Goal: Browse casually: Explore the website without a specific task or goal

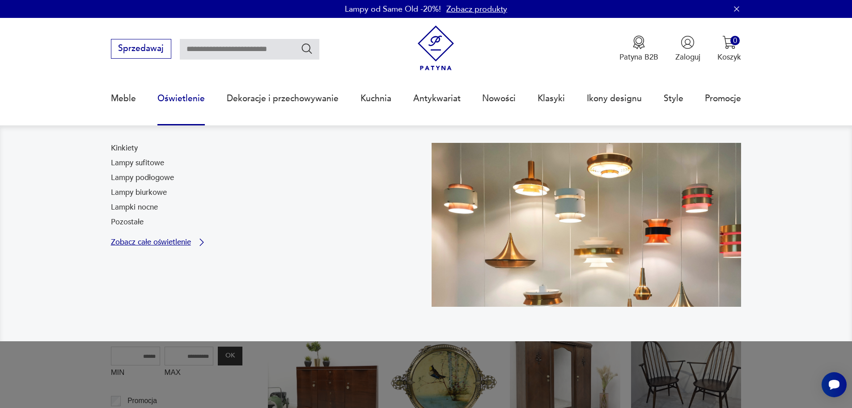
click at [156, 243] on p "Zobacz całe oświetlenie" at bounding box center [151, 241] width 80 height 7
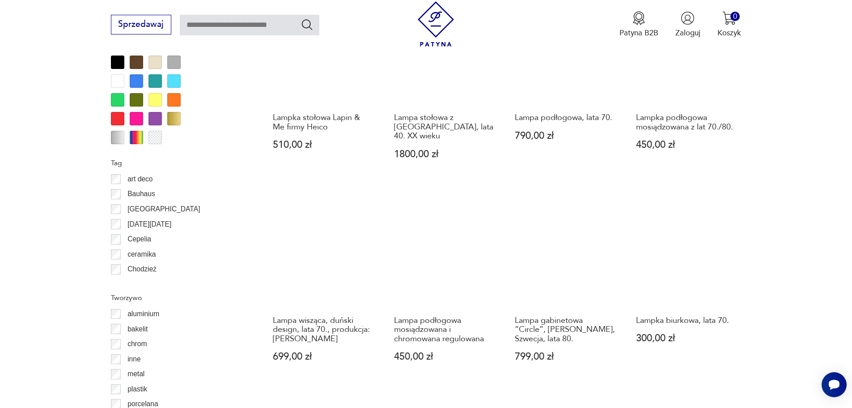
scroll to position [969, 0]
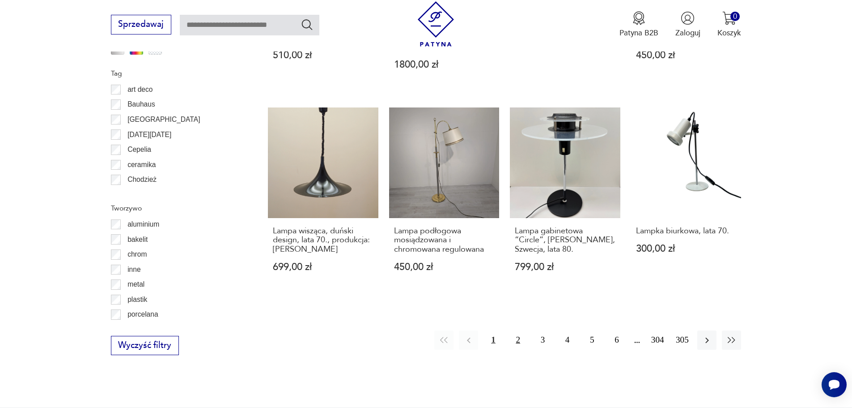
click at [516, 330] on button "2" at bounding box center [518, 339] width 19 height 19
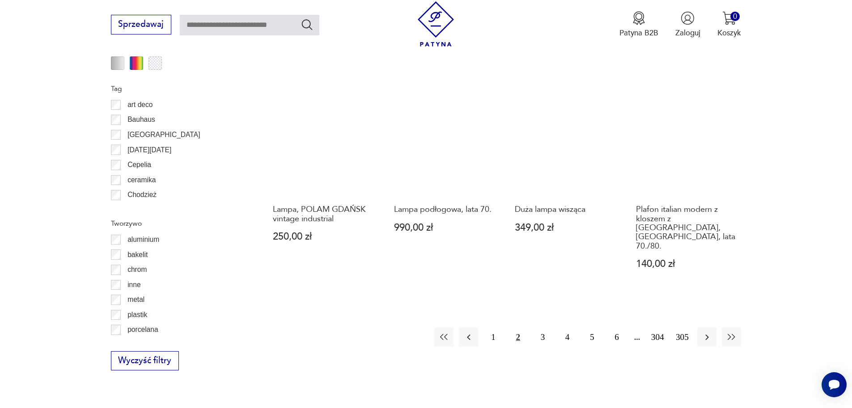
scroll to position [981, 0]
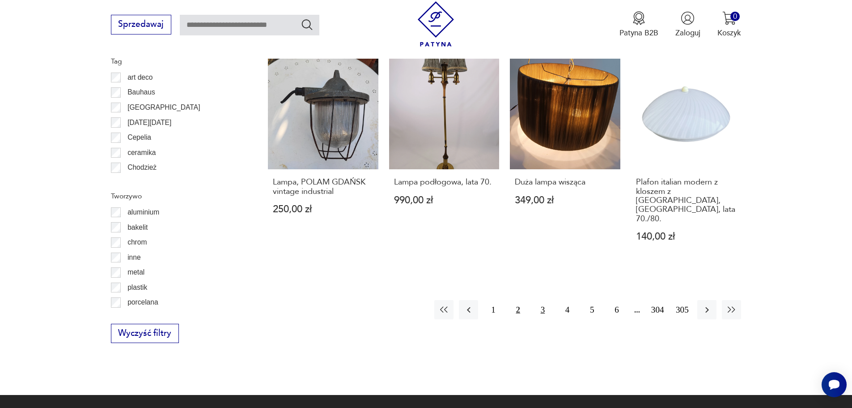
click at [544, 300] on button "3" at bounding box center [542, 309] width 19 height 19
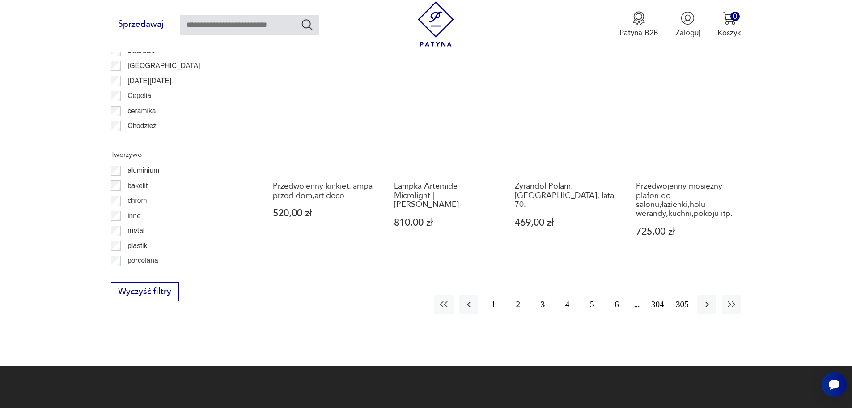
scroll to position [1026, 0]
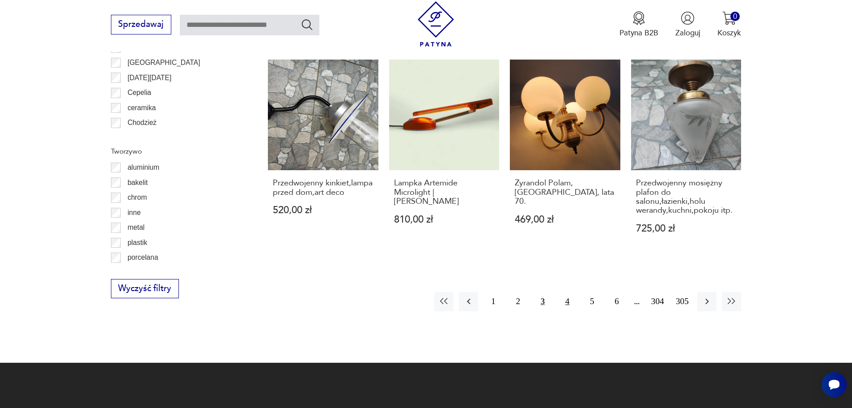
click at [566, 292] on button "4" at bounding box center [567, 301] width 19 height 19
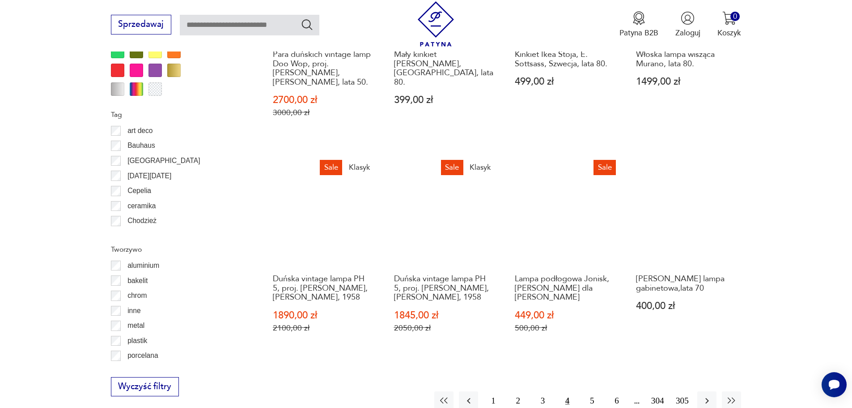
scroll to position [1026, 0]
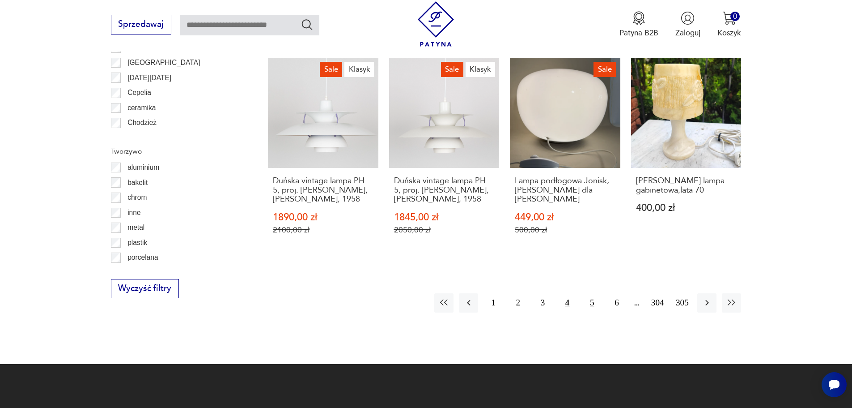
click at [590, 296] on button "5" at bounding box center [591, 302] width 19 height 19
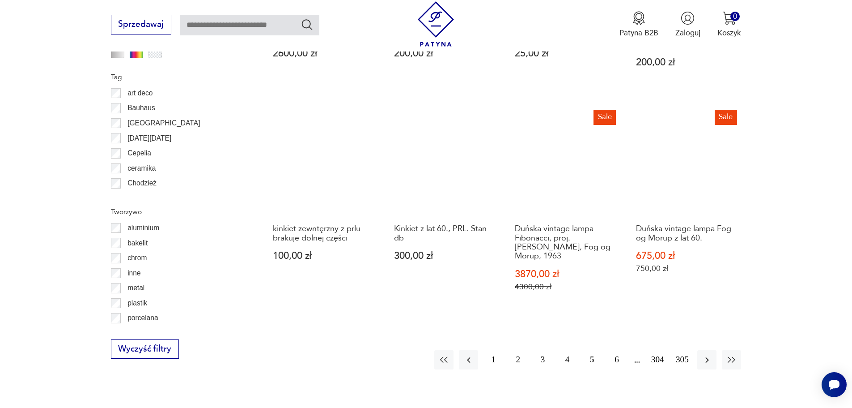
scroll to position [981, 0]
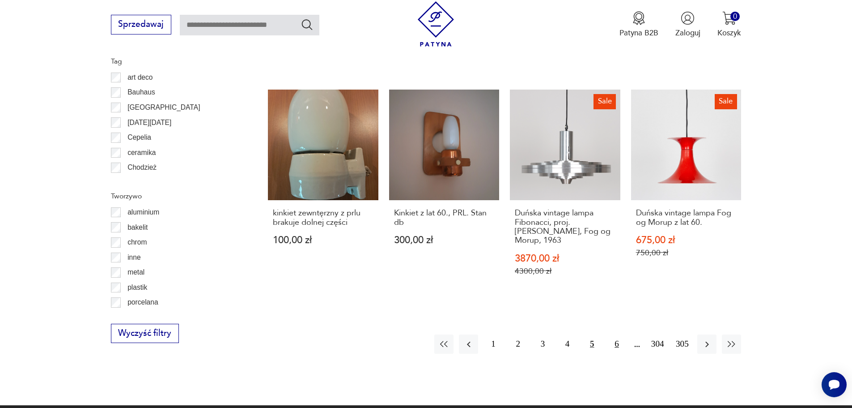
click at [620, 334] on button "6" at bounding box center [616, 343] width 19 height 19
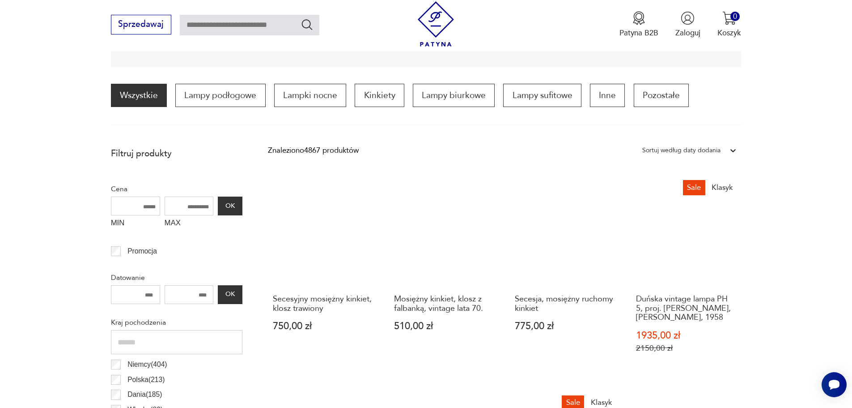
scroll to position [176, 0]
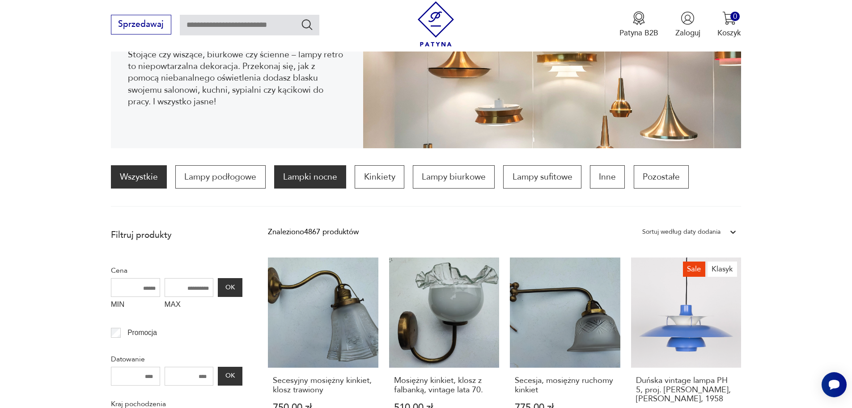
click at [297, 176] on p "Lampki nocne" at bounding box center [310, 176] width 72 height 23
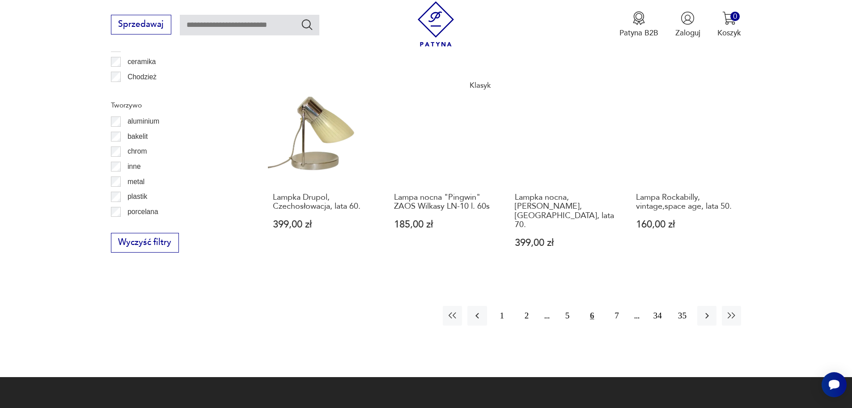
scroll to position [1071, 0]
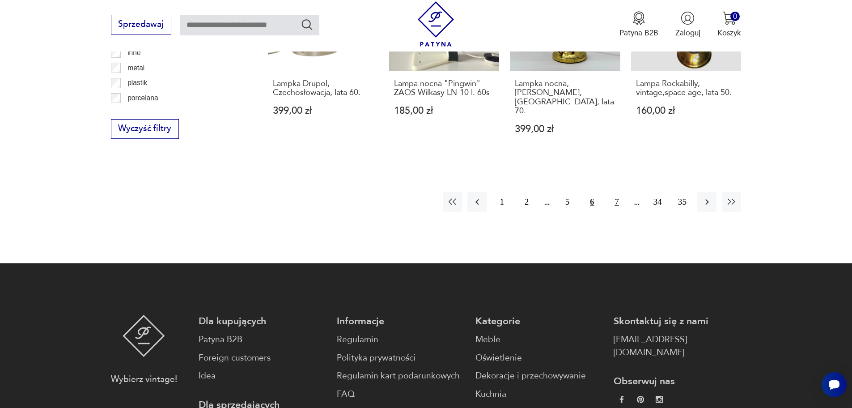
click at [614, 195] on button "7" at bounding box center [616, 201] width 19 height 19
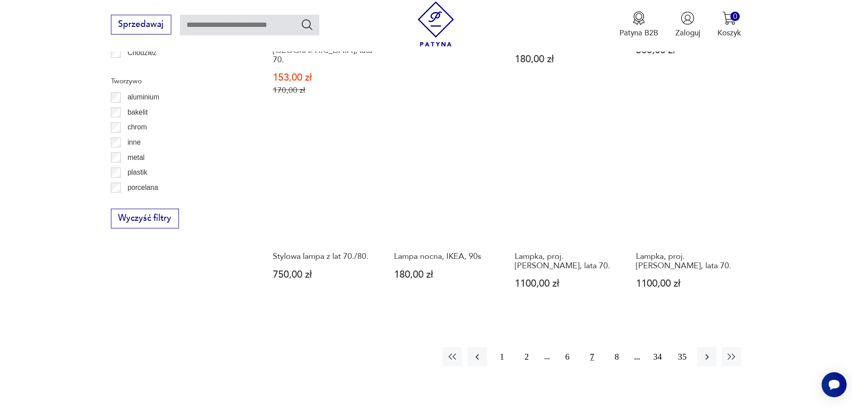
scroll to position [1071, 0]
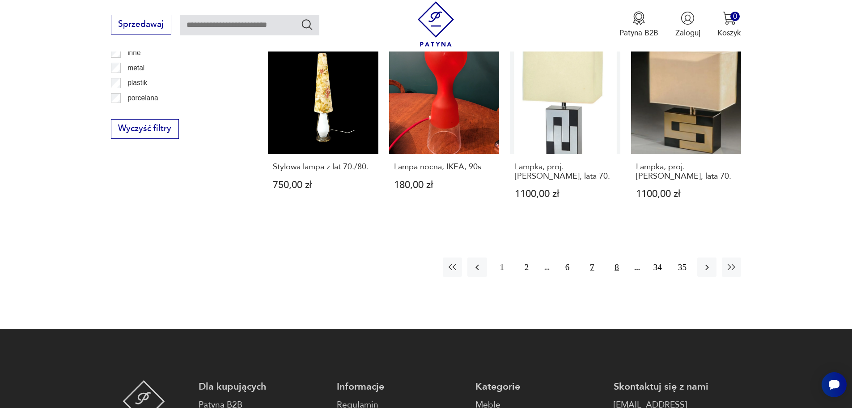
click at [620, 257] on button "8" at bounding box center [616, 266] width 19 height 19
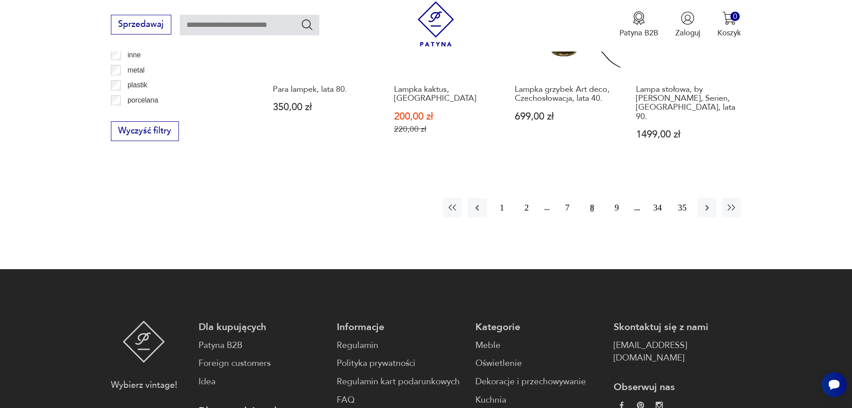
scroll to position [1071, 0]
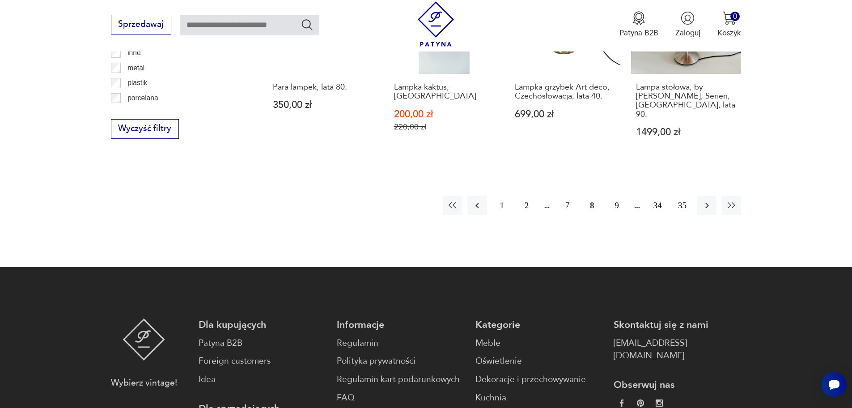
click at [611, 195] on button "9" at bounding box center [616, 204] width 19 height 19
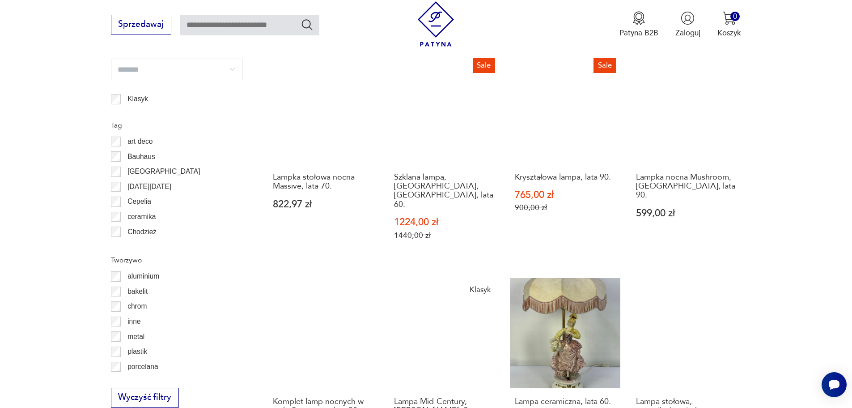
scroll to position [1026, 0]
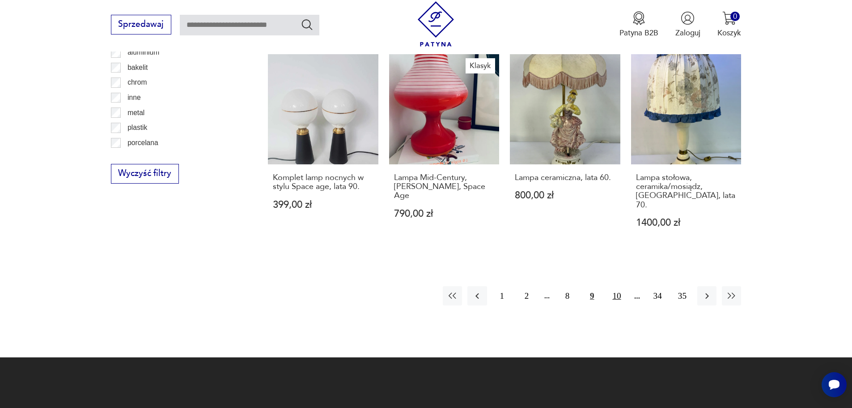
click at [616, 286] on button "10" at bounding box center [616, 295] width 19 height 19
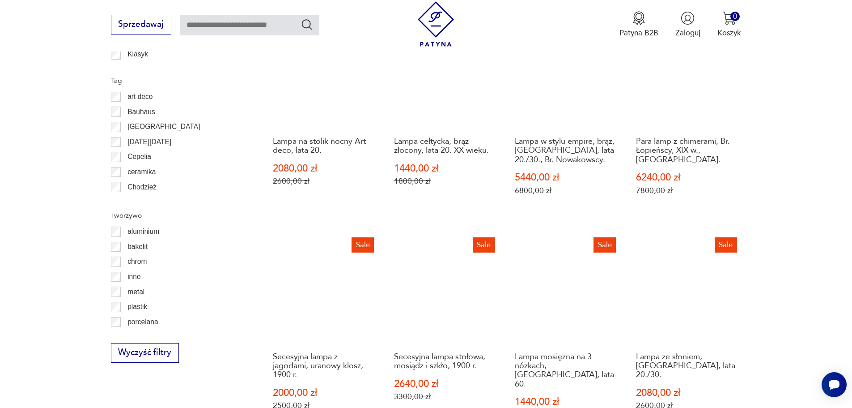
scroll to position [1071, 0]
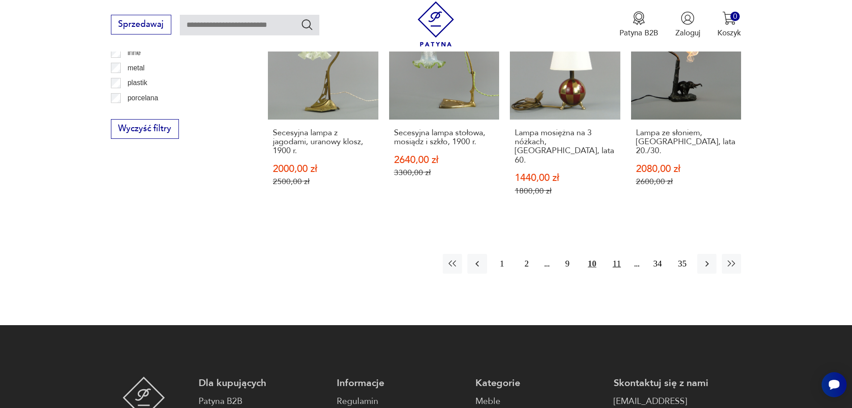
click at [618, 254] on button "11" at bounding box center [616, 263] width 19 height 19
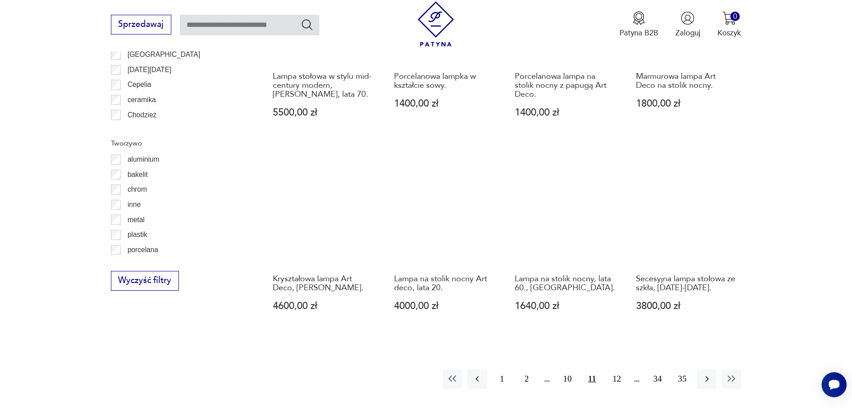
scroll to position [937, 0]
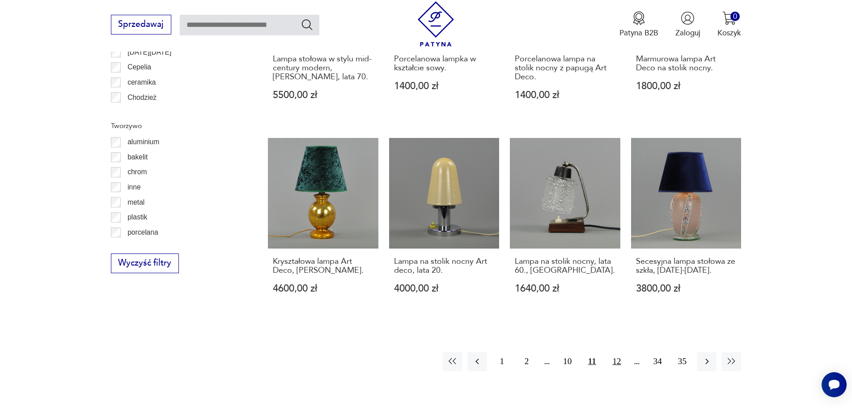
click at [616, 352] on button "12" at bounding box center [616, 361] width 19 height 19
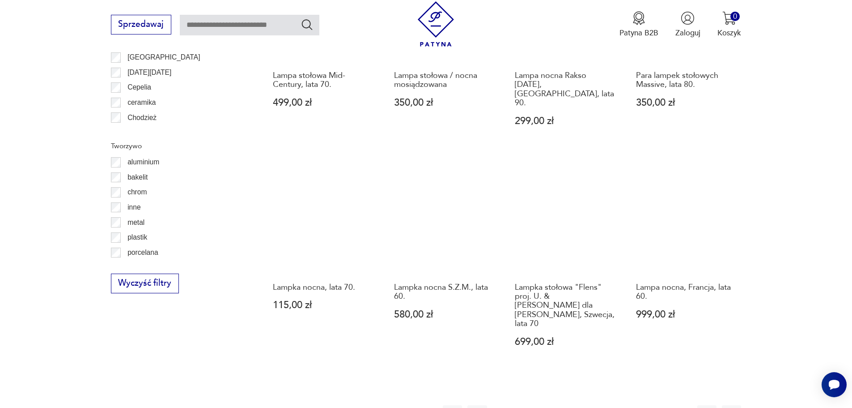
scroll to position [1026, 0]
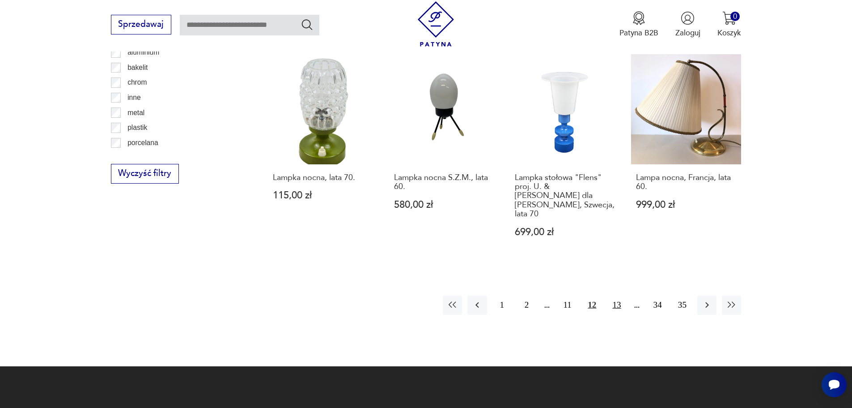
click at [616, 295] on button "13" at bounding box center [616, 304] width 19 height 19
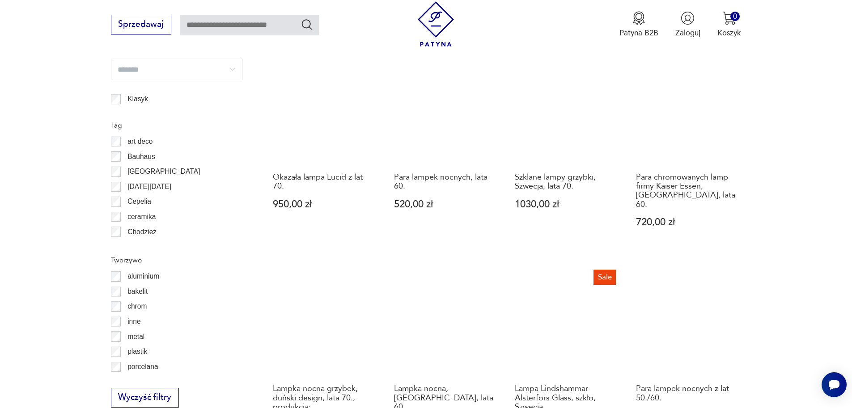
scroll to position [981, 0]
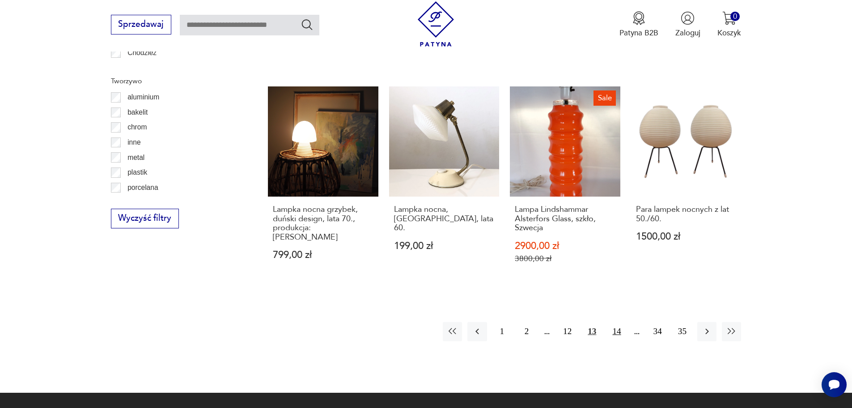
click at [619, 322] on button "14" at bounding box center [616, 331] width 19 height 19
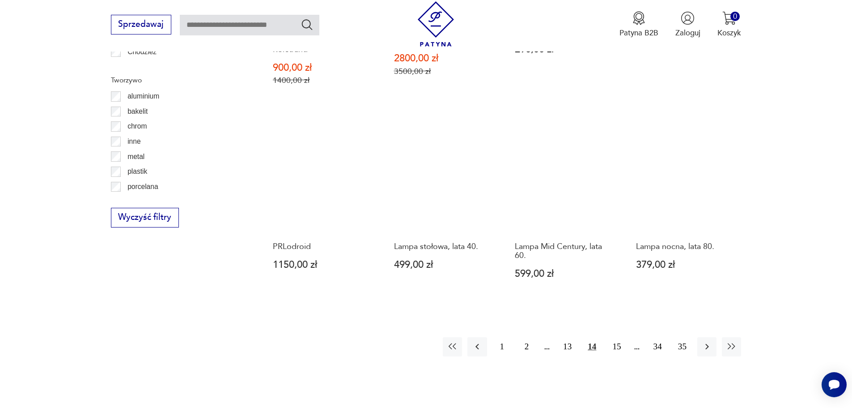
scroll to position [981, 0]
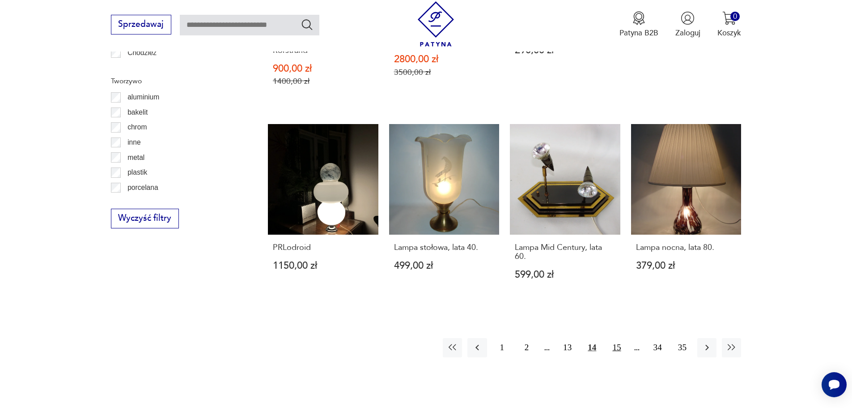
click at [620, 338] on button "15" at bounding box center [616, 347] width 19 height 19
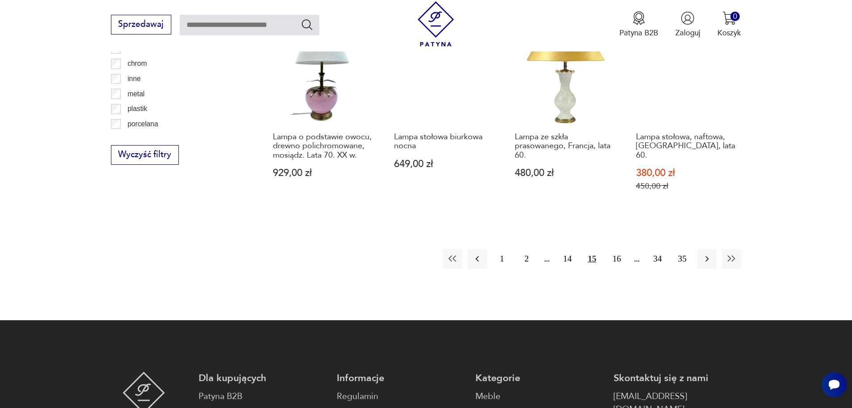
scroll to position [1071, 0]
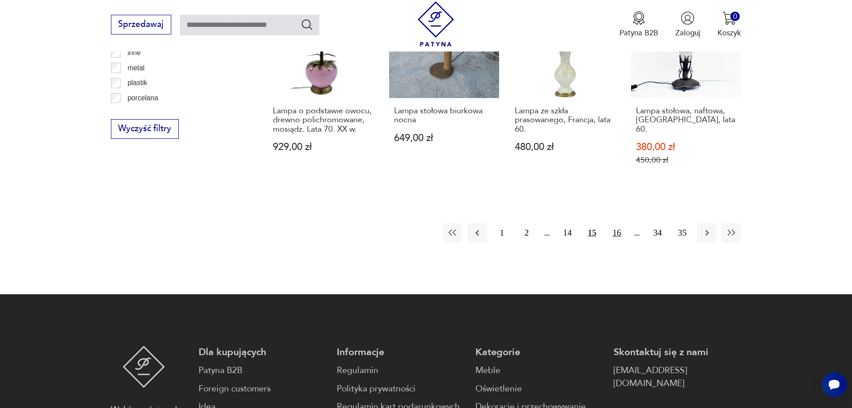
click at [616, 223] on button "16" at bounding box center [616, 232] width 19 height 19
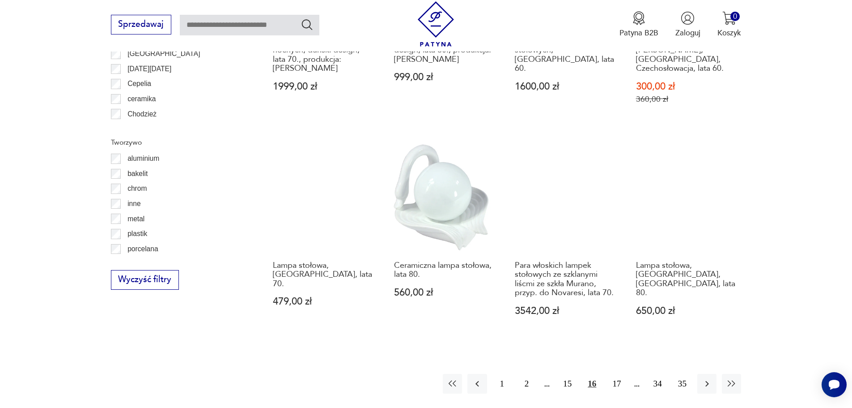
scroll to position [1026, 0]
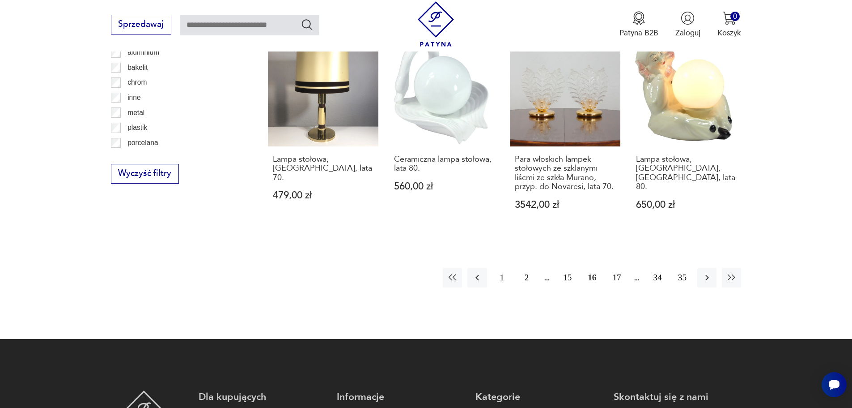
click at [622, 268] on button "17" at bounding box center [616, 277] width 19 height 19
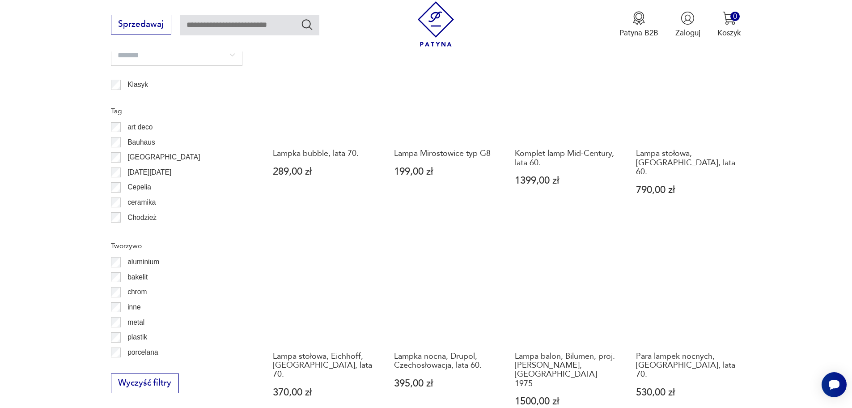
scroll to position [937, 0]
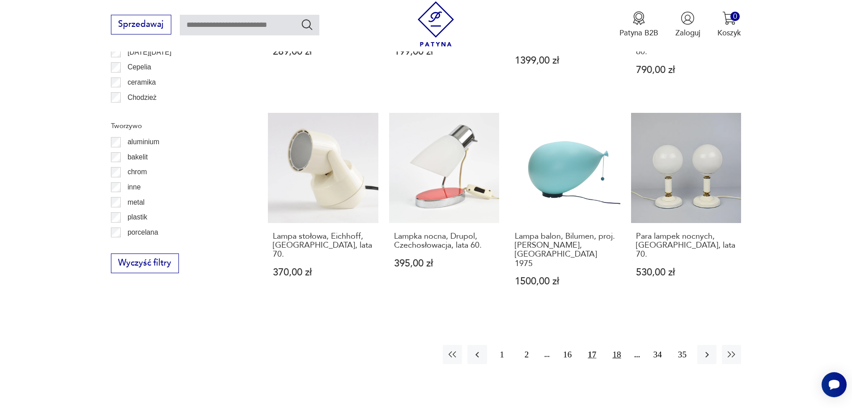
click at [620, 344] on button "18" at bounding box center [616, 353] width 19 height 19
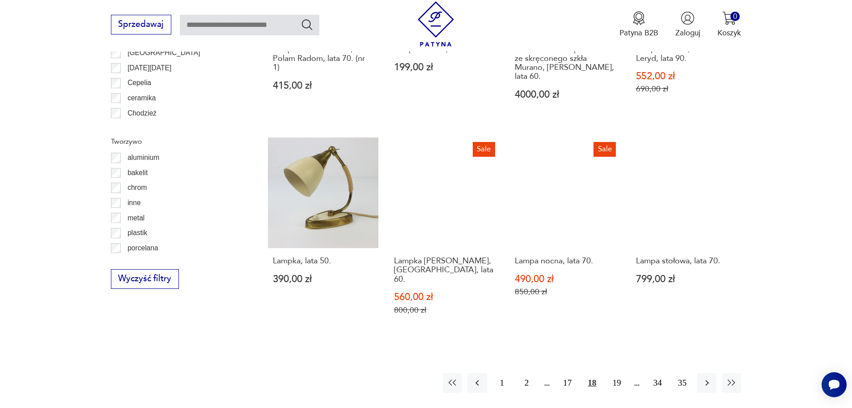
scroll to position [937, 0]
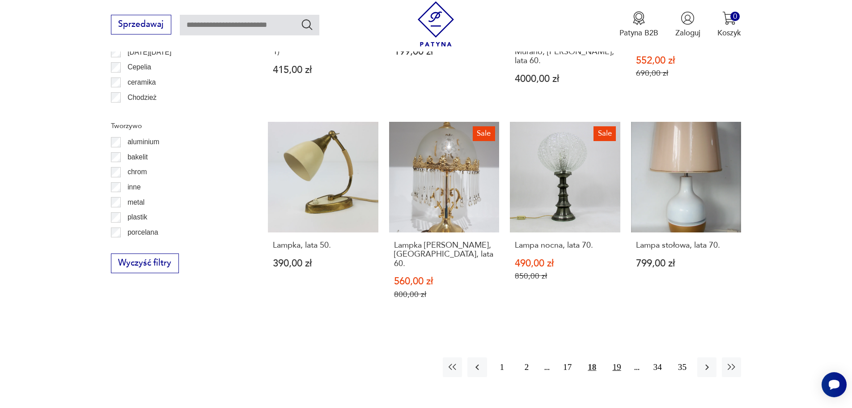
click at [619, 357] on button "19" at bounding box center [616, 366] width 19 height 19
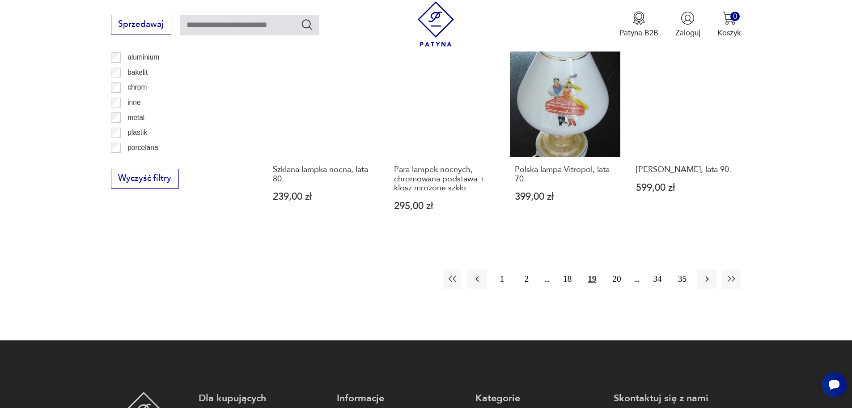
scroll to position [1026, 0]
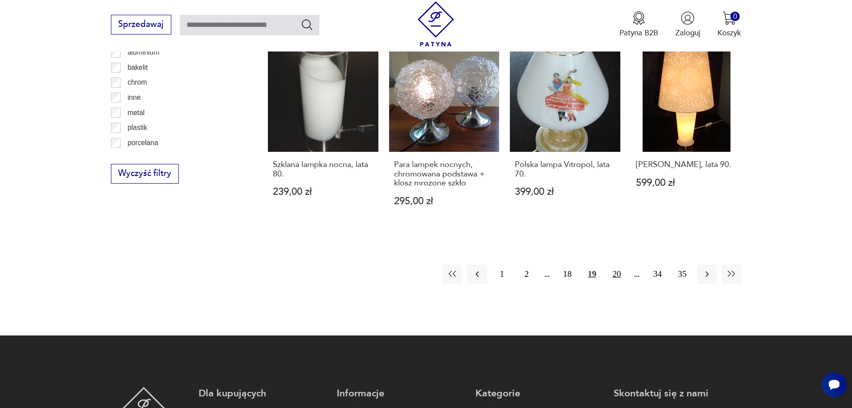
click at [616, 264] on button "20" at bounding box center [616, 273] width 19 height 19
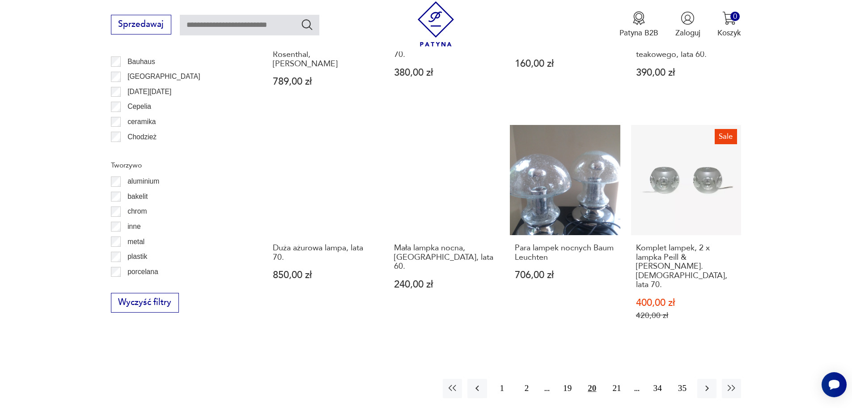
scroll to position [981, 0]
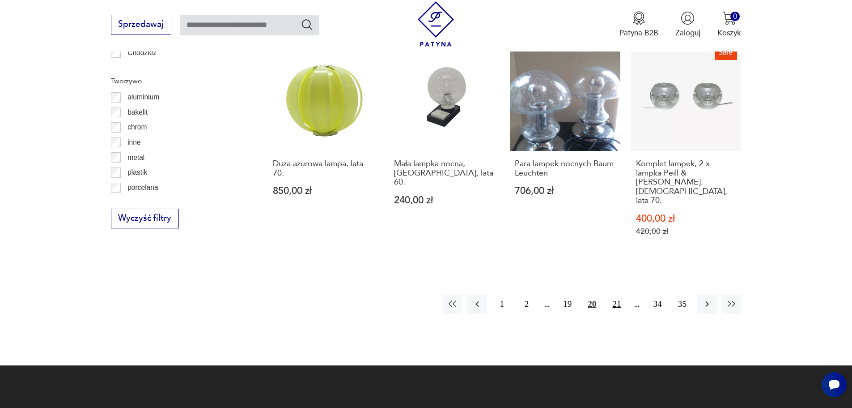
click at [619, 294] on button "21" at bounding box center [616, 303] width 19 height 19
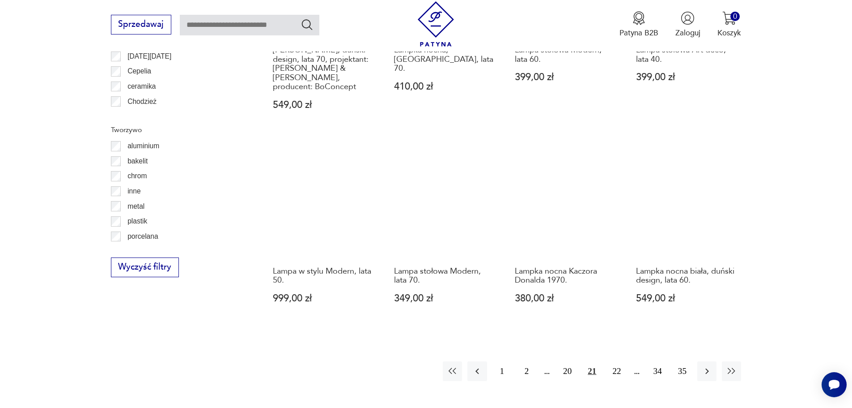
scroll to position [937, 0]
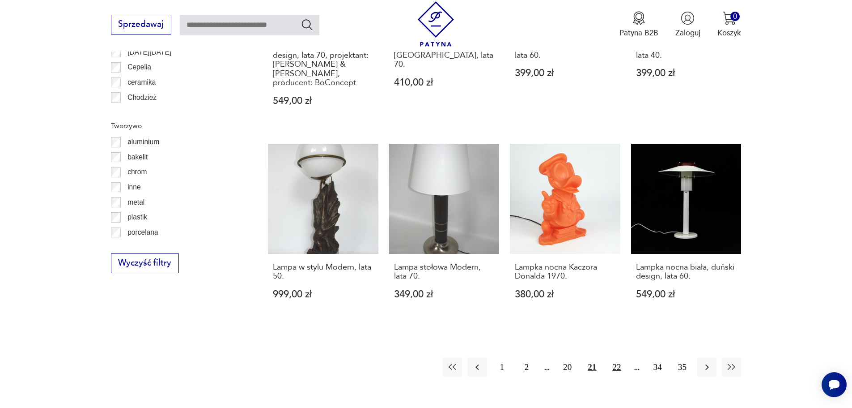
click at [619, 357] on button "22" at bounding box center [616, 366] width 19 height 19
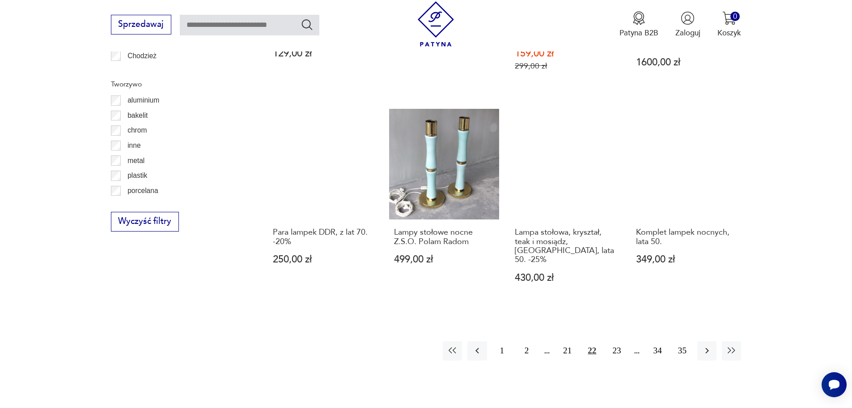
scroll to position [981, 0]
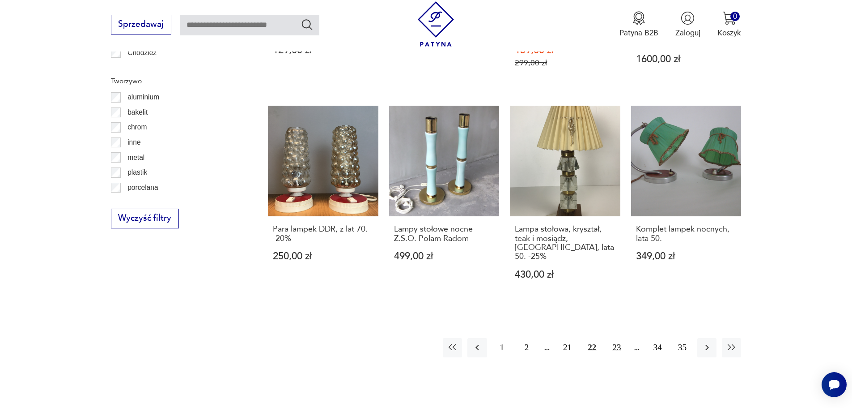
click at [613, 338] on button "23" at bounding box center [616, 347] width 19 height 19
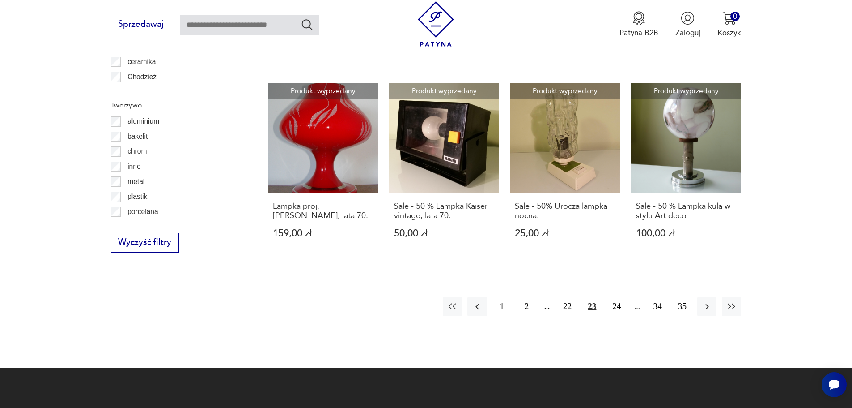
scroll to position [981, 0]
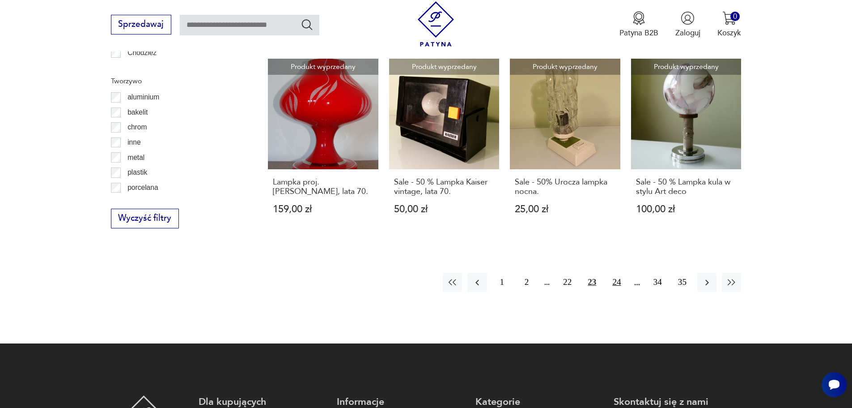
click at [616, 272] on button "24" at bounding box center [616, 281] width 19 height 19
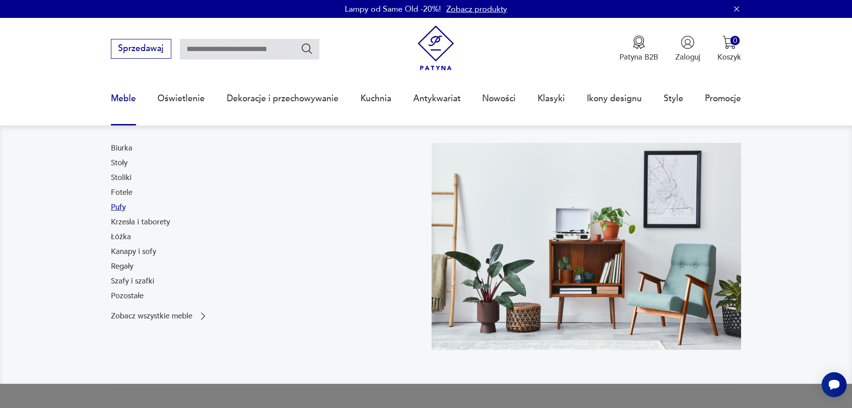
click at [120, 210] on link "Pufy" at bounding box center [118, 207] width 15 height 11
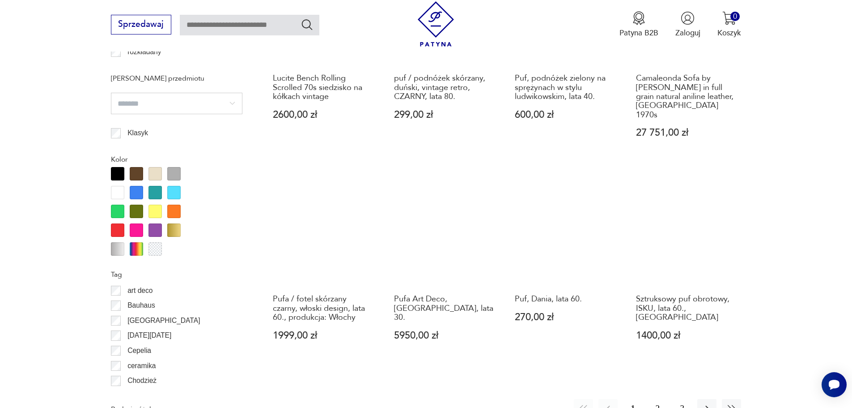
scroll to position [942, 0]
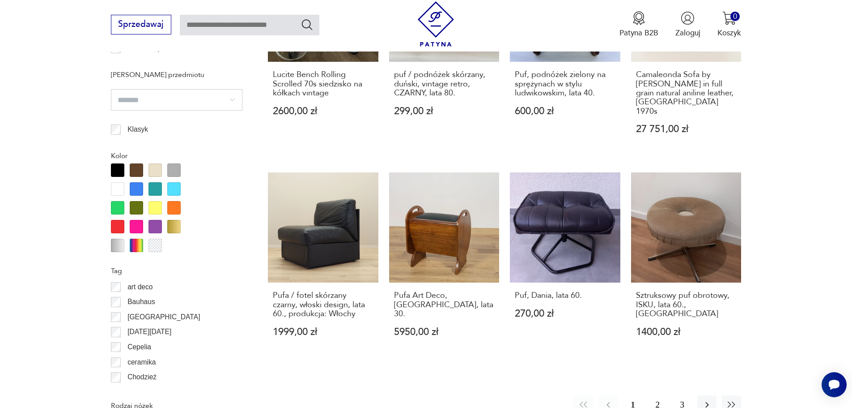
click at [657, 395] on button "2" at bounding box center [657, 404] width 19 height 19
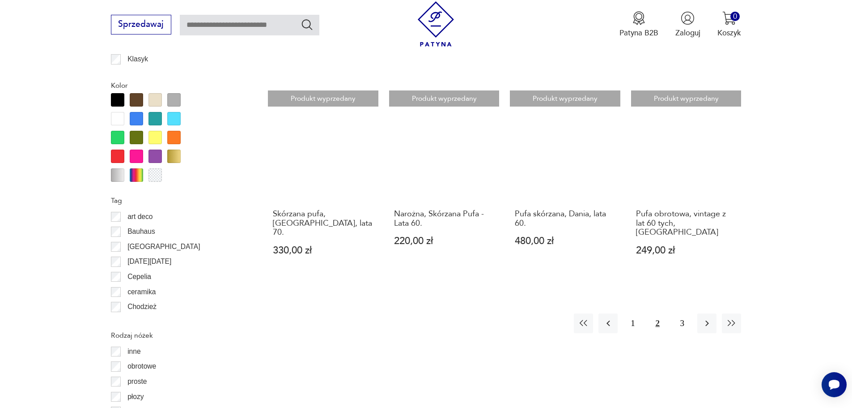
scroll to position [1064, 0]
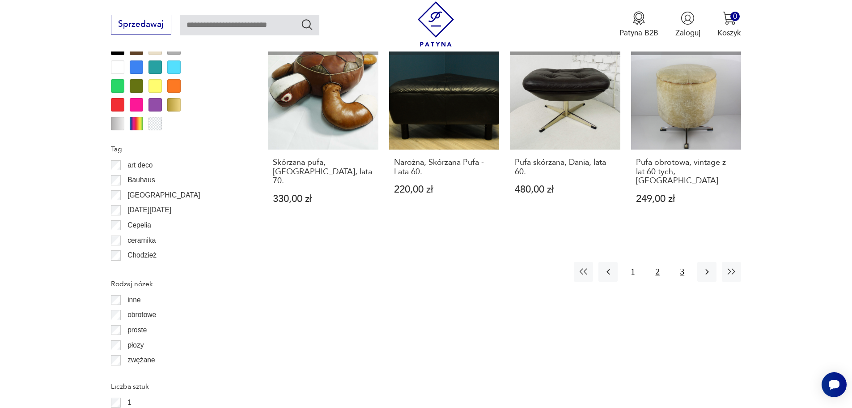
click at [684, 262] on button "3" at bounding box center [682, 271] width 19 height 19
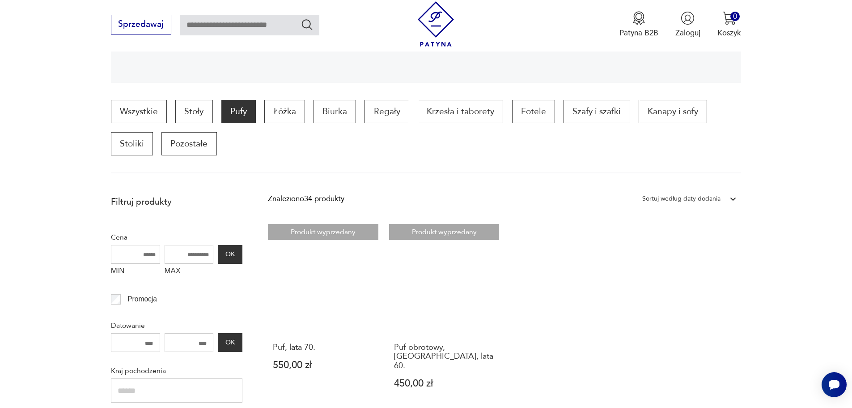
scroll to position [169, 0]
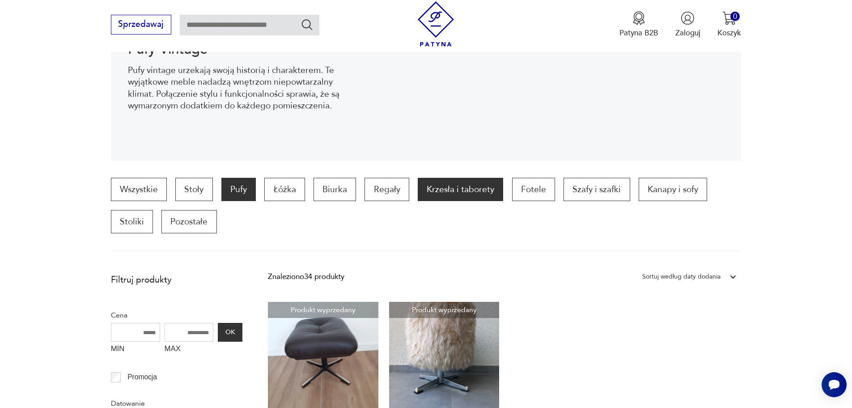
click at [465, 190] on p "Krzesła i taborety" at bounding box center [460, 189] width 85 height 23
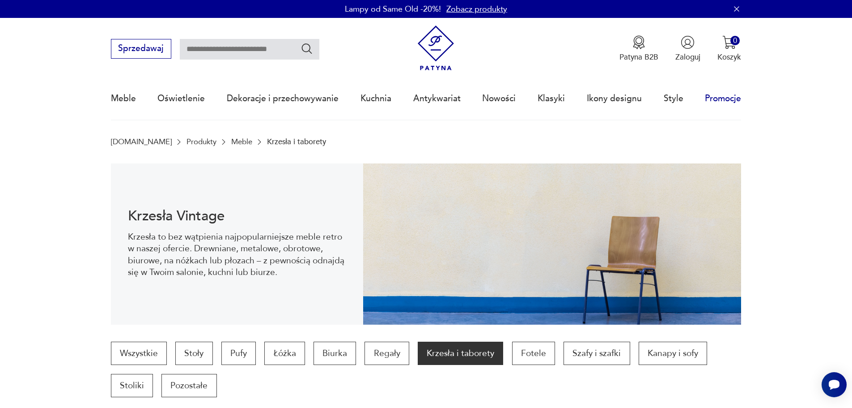
click at [709, 97] on link "Promocje" at bounding box center [723, 98] width 36 height 41
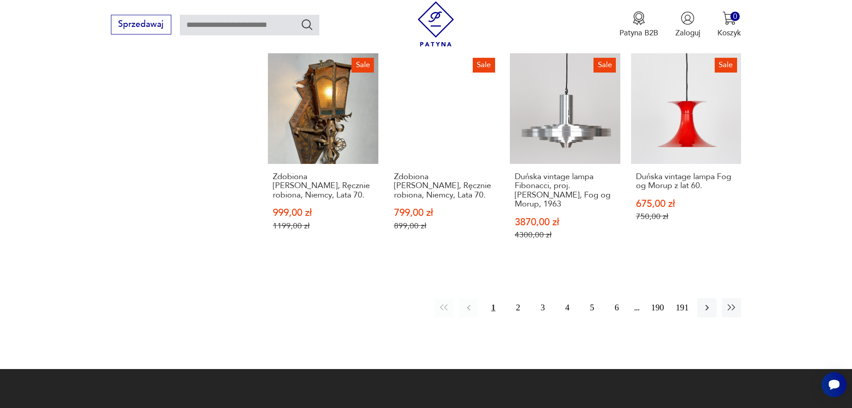
scroll to position [957, 0]
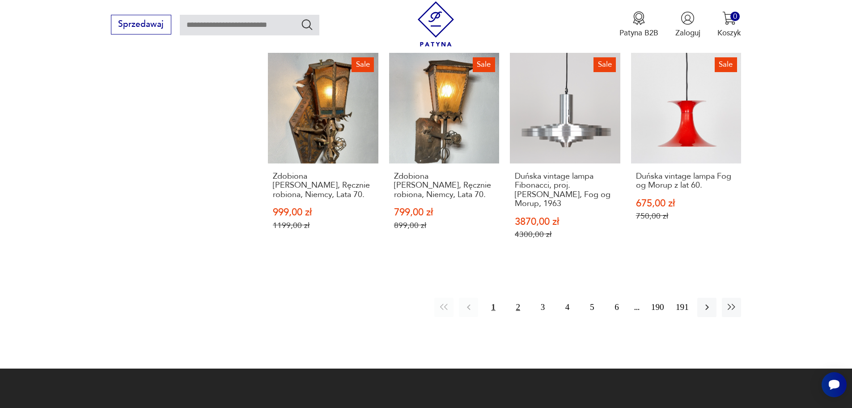
drag, startPoint x: 518, startPoint y: 287, endPoint x: 522, endPoint y: 280, distance: 7.4
click at [518, 297] on button "2" at bounding box center [518, 306] width 19 height 19
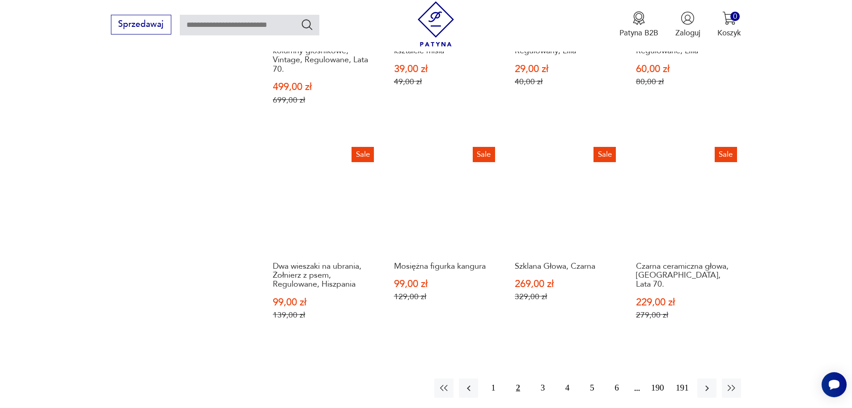
scroll to position [912, 0]
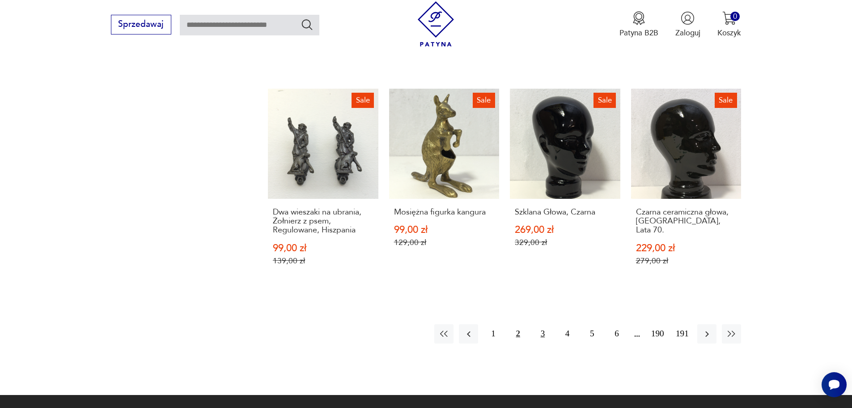
click at [547, 324] on button "3" at bounding box center [542, 333] width 19 height 19
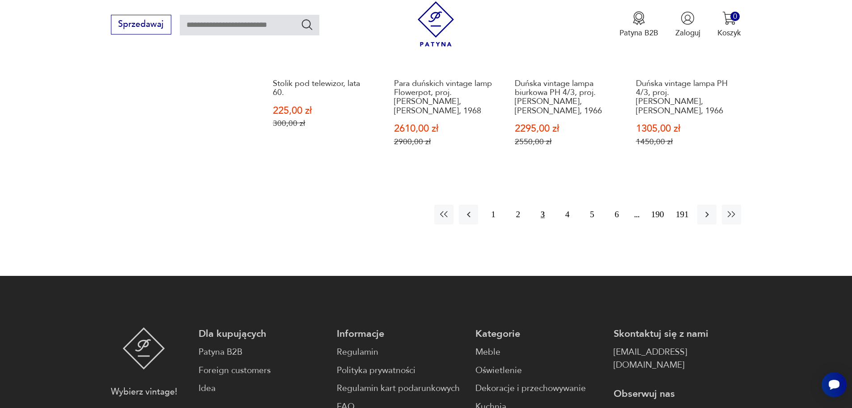
scroll to position [1091, 0]
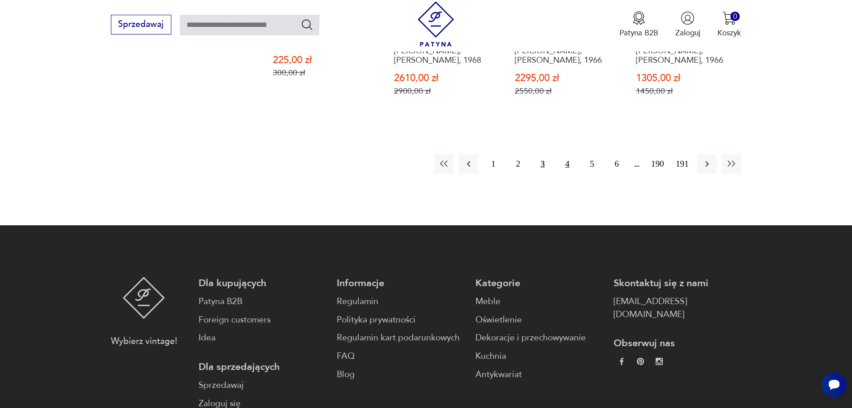
click at [569, 154] on button "4" at bounding box center [567, 163] width 19 height 19
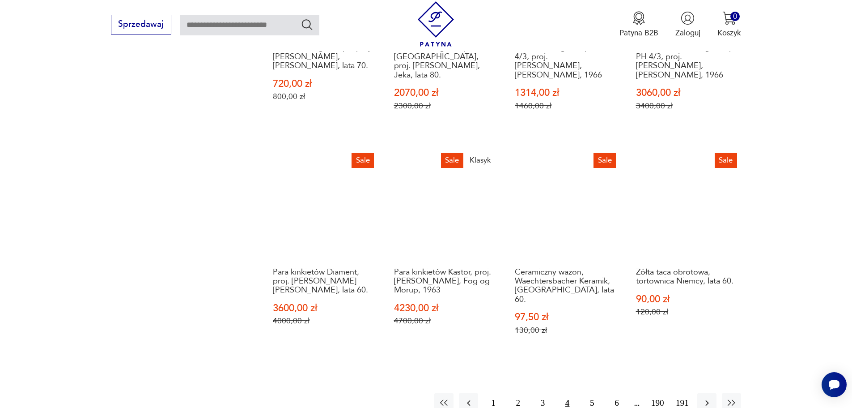
scroll to position [957, 0]
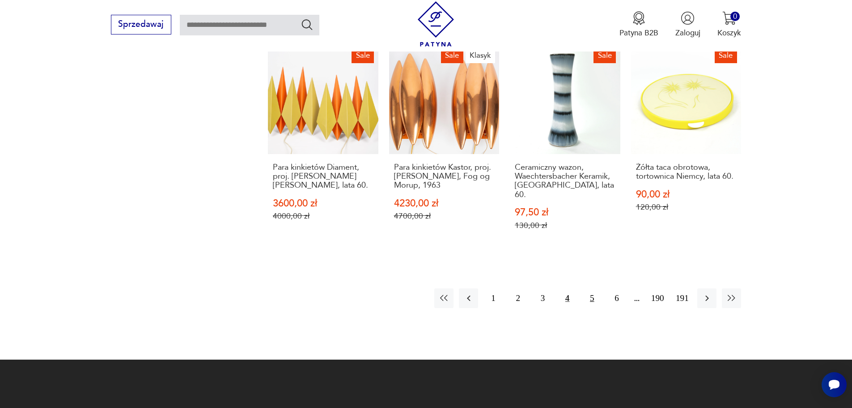
click at [590, 288] on button "5" at bounding box center [591, 297] width 19 height 19
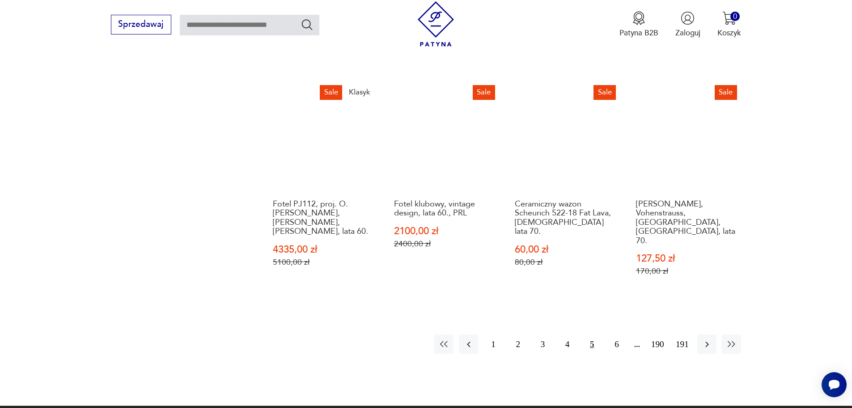
scroll to position [957, 0]
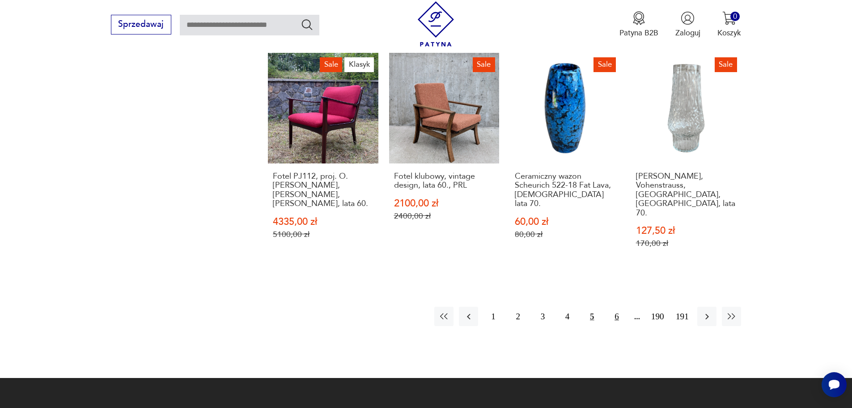
click at [618, 306] on button "6" at bounding box center [616, 315] width 19 height 19
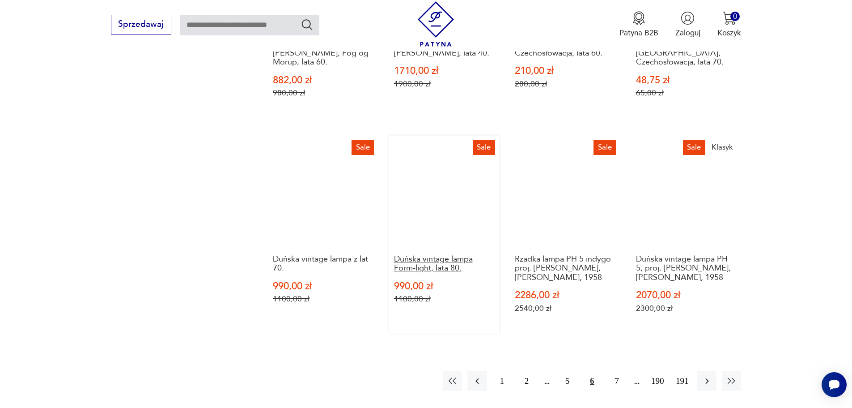
scroll to position [912, 0]
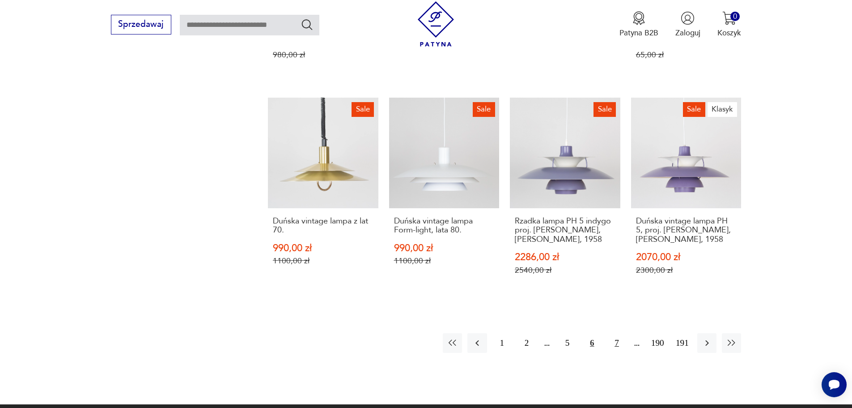
click at [612, 333] on button "7" at bounding box center [616, 342] width 19 height 19
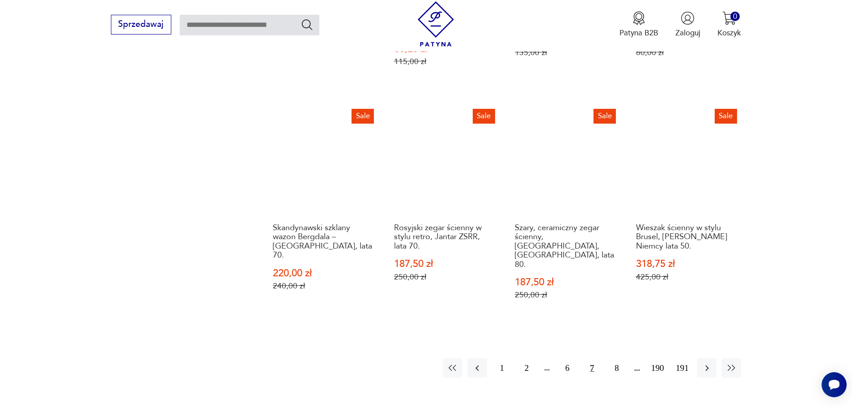
scroll to position [957, 0]
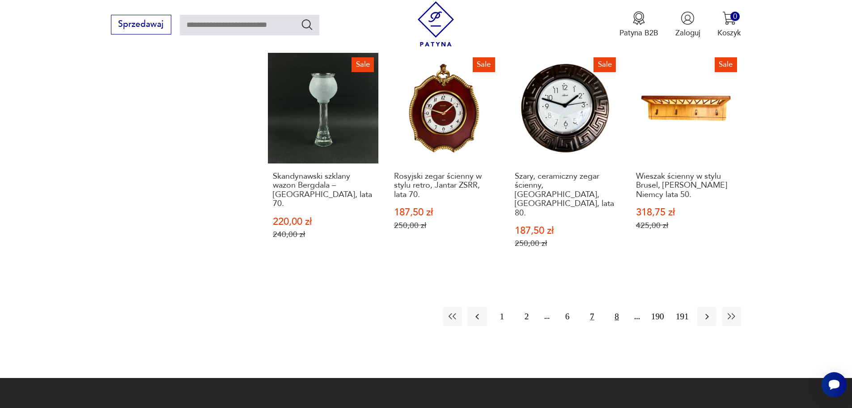
click at [615, 306] on button "8" at bounding box center [616, 315] width 19 height 19
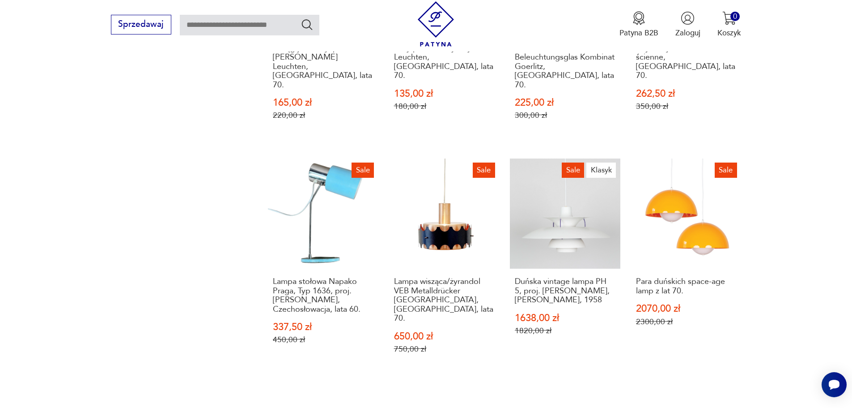
scroll to position [912, 0]
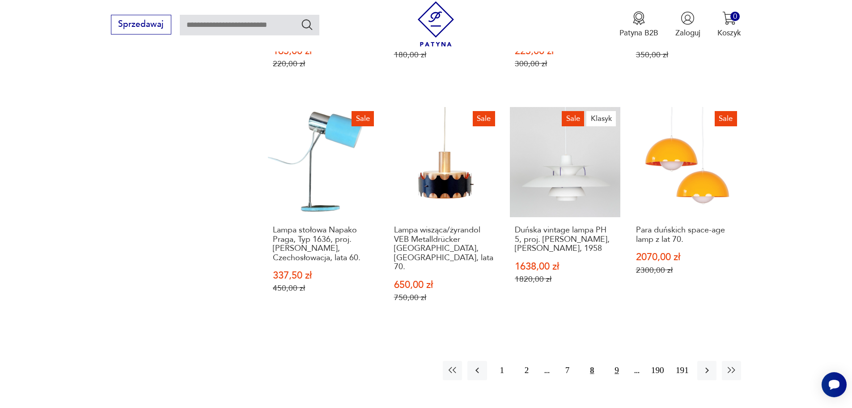
click at [613, 361] on button "9" at bounding box center [616, 370] width 19 height 19
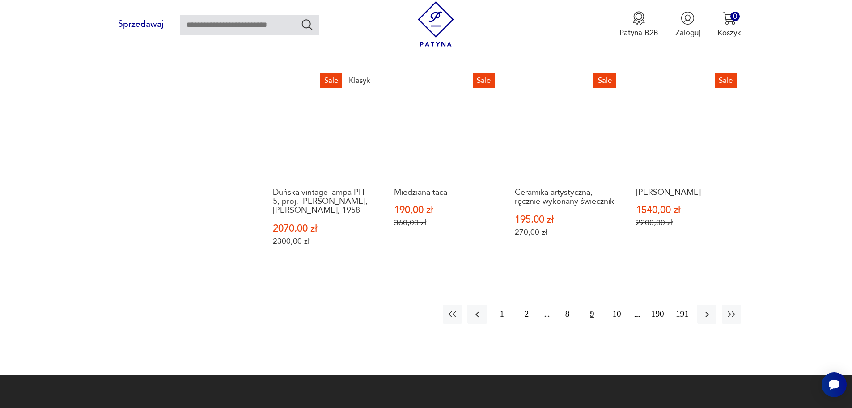
scroll to position [1046, 0]
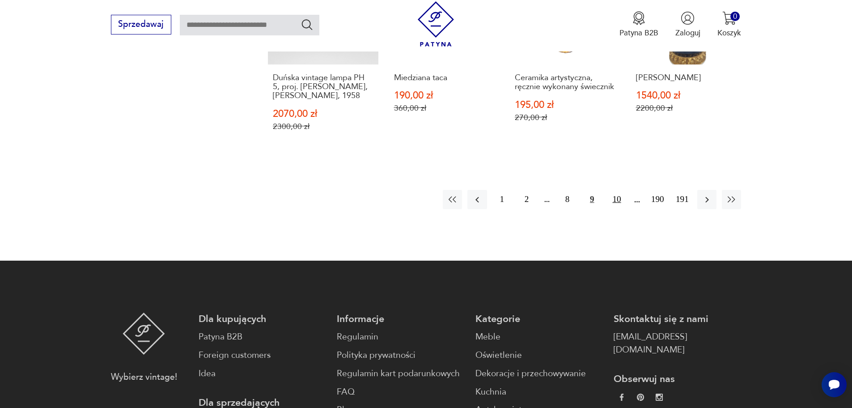
click at [618, 199] on button "10" at bounding box center [616, 199] width 19 height 19
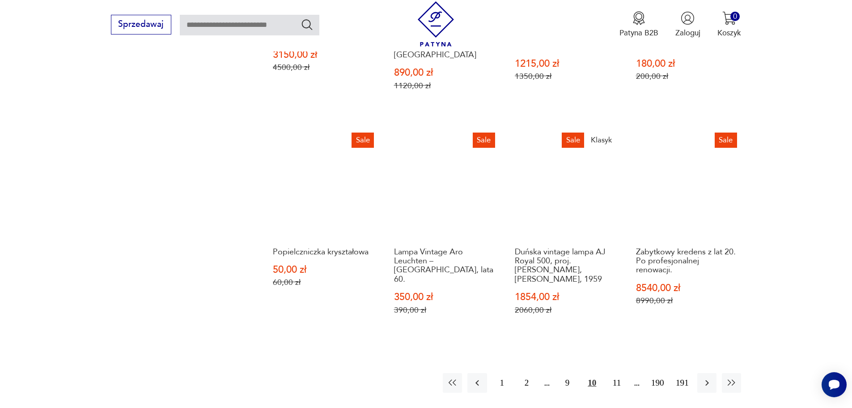
scroll to position [957, 0]
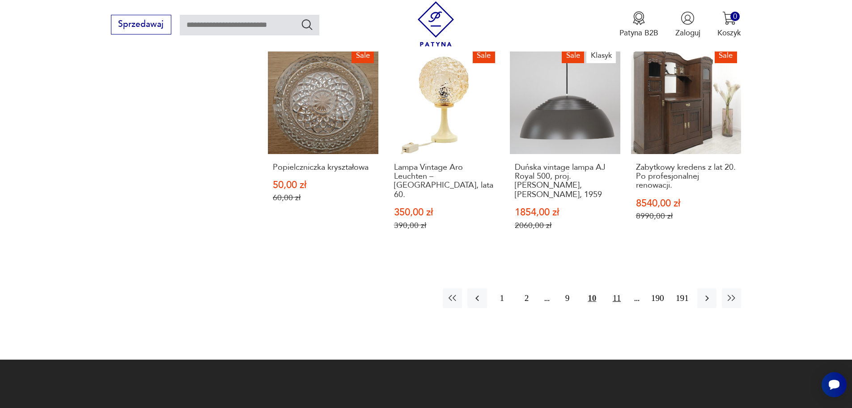
click at [617, 288] on button "11" at bounding box center [616, 297] width 19 height 19
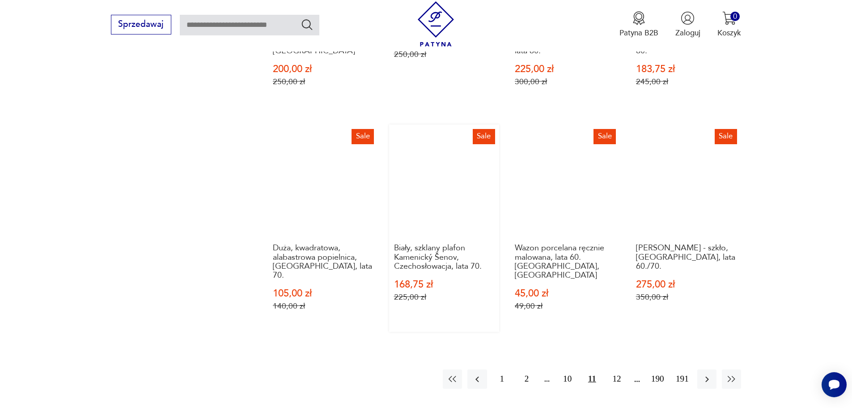
scroll to position [867, 0]
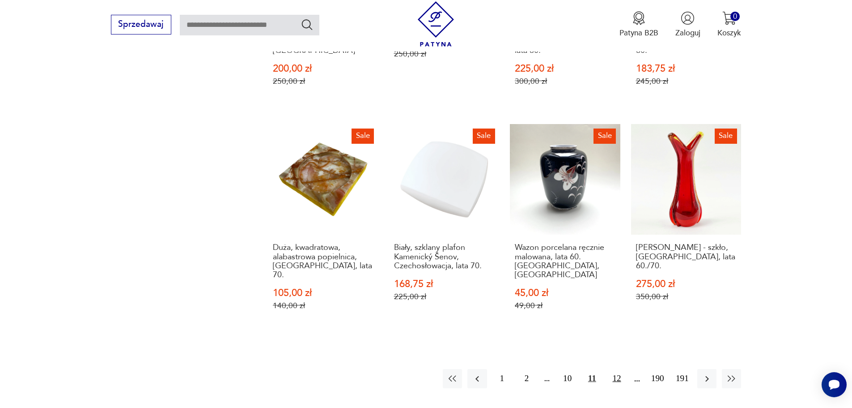
click at [616, 369] on button "12" at bounding box center [616, 378] width 19 height 19
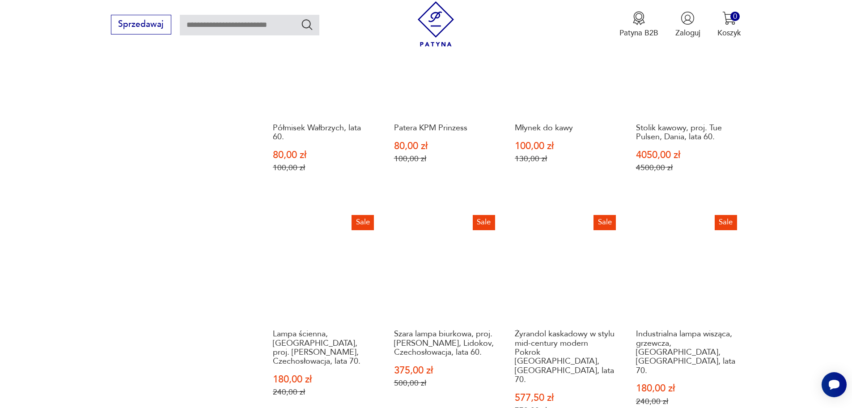
scroll to position [867, 0]
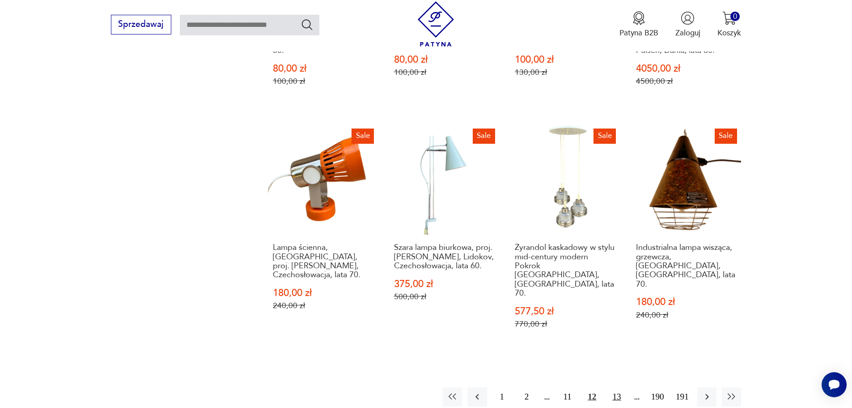
click at [614, 387] on button "13" at bounding box center [616, 396] width 19 height 19
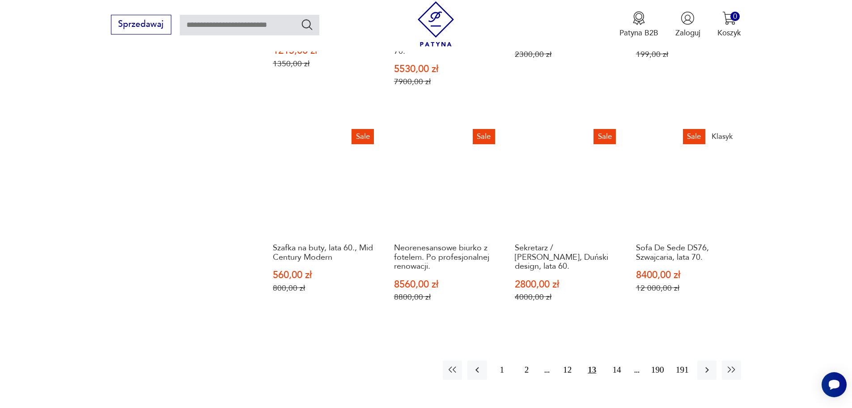
scroll to position [1002, 0]
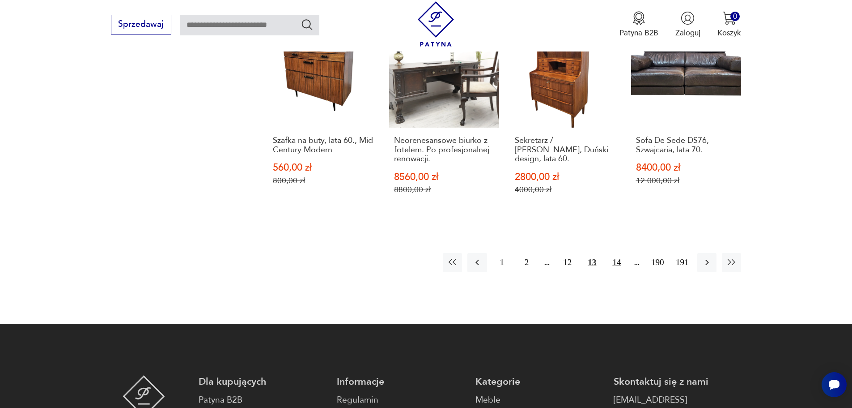
click at [619, 253] on button "14" at bounding box center [616, 262] width 19 height 19
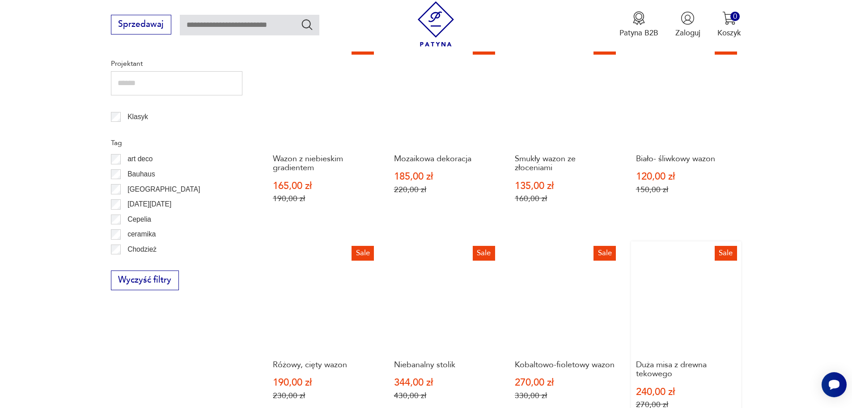
scroll to position [599, 0]
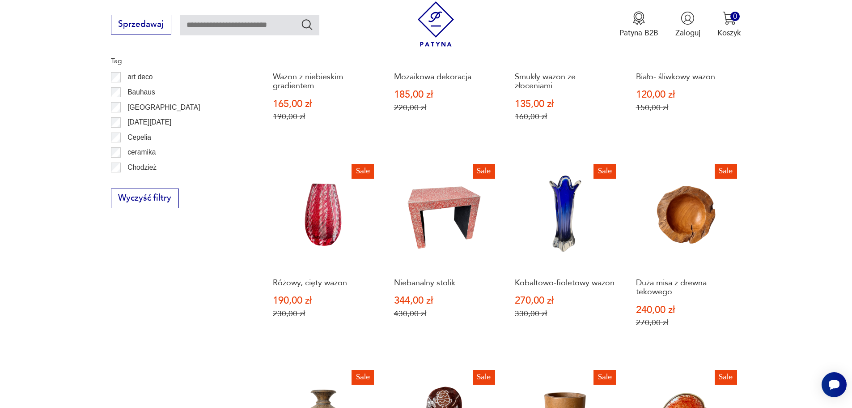
drag, startPoint x: 693, startPoint y: 200, endPoint x: 814, endPoint y: 151, distance: 130.4
click at [814, 151] on section "Filtruj produkty Cena MIN MAX OK Promocja Datowanie OK Kraj pochodzenia Nie zna…" at bounding box center [426, 174] width 852 height 975
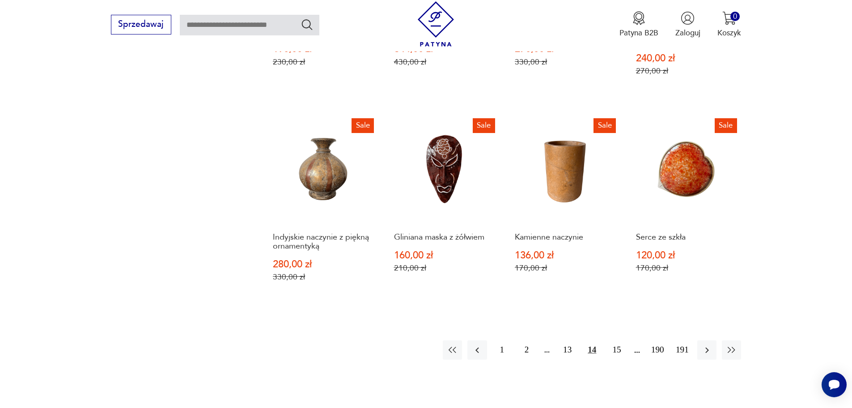
scroll to position [957, 0]
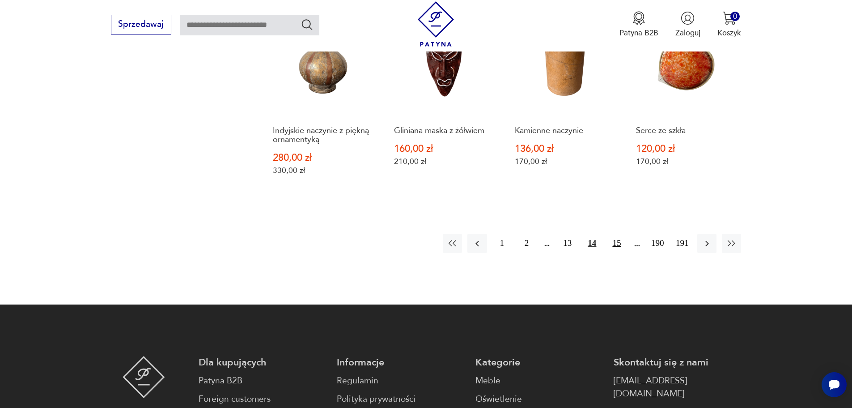
click at [620, 234] on button "15" at bounding box center [616, 243] width 19 height 19
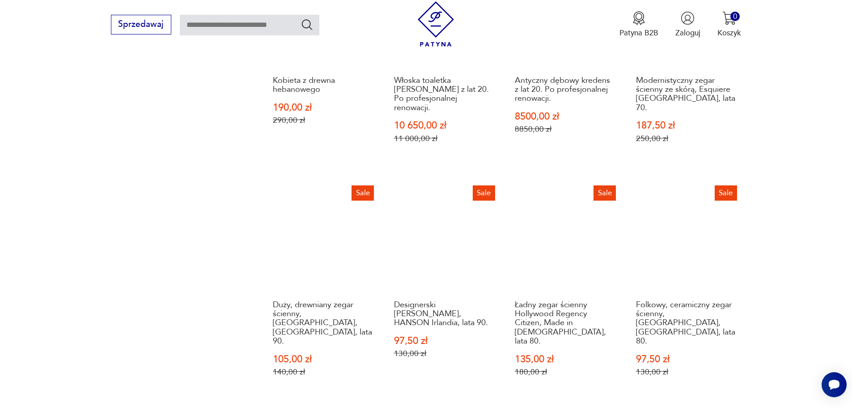
scroll to position [912, 0]
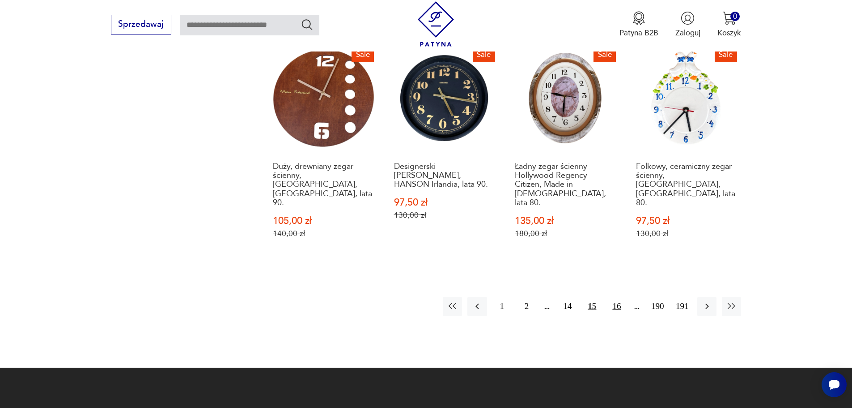
click at [617, 297] on button "16" at bounding box center [616, 306] width 19 height 19
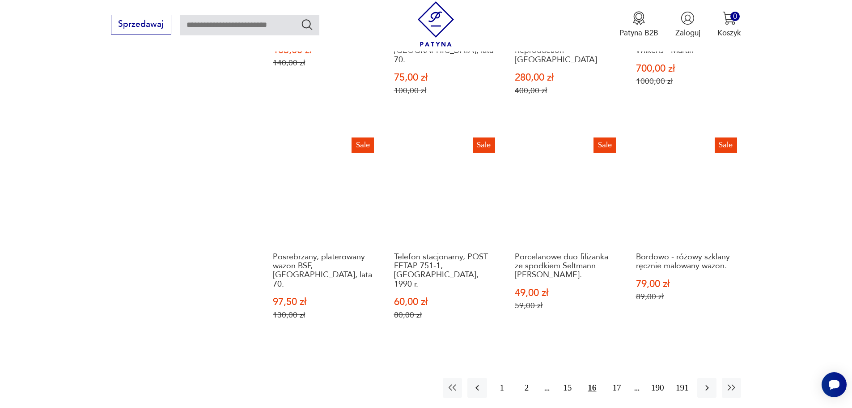
scroll to position [912, 0]
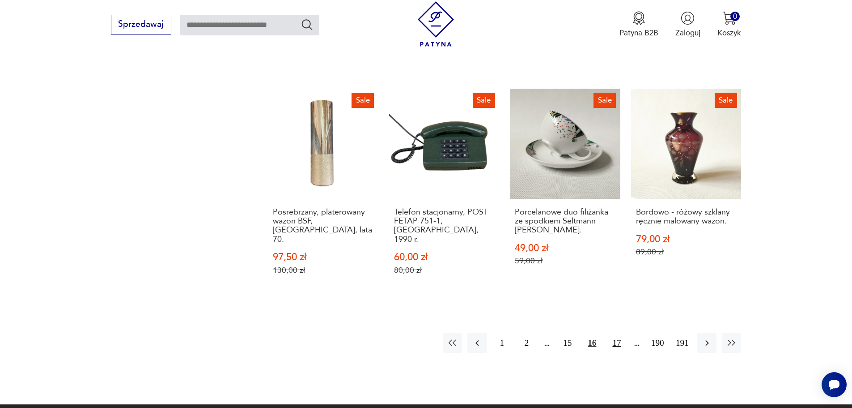
click at [616, 333] on button "17" at bounding box center [616, 342] width 19 height 19
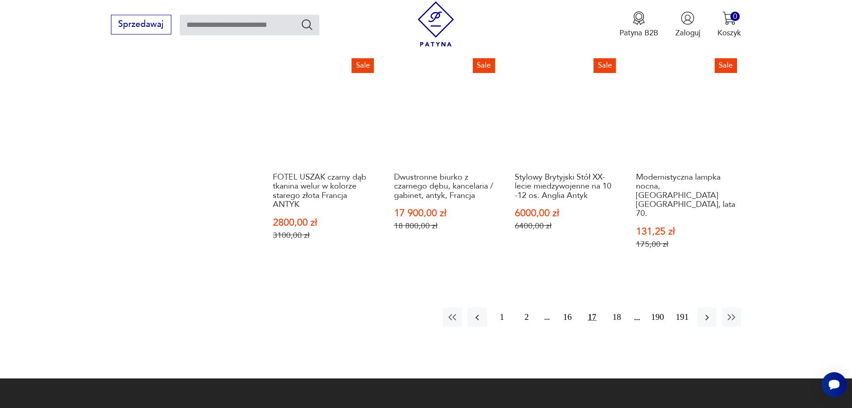
scroll to position [1002, 0]
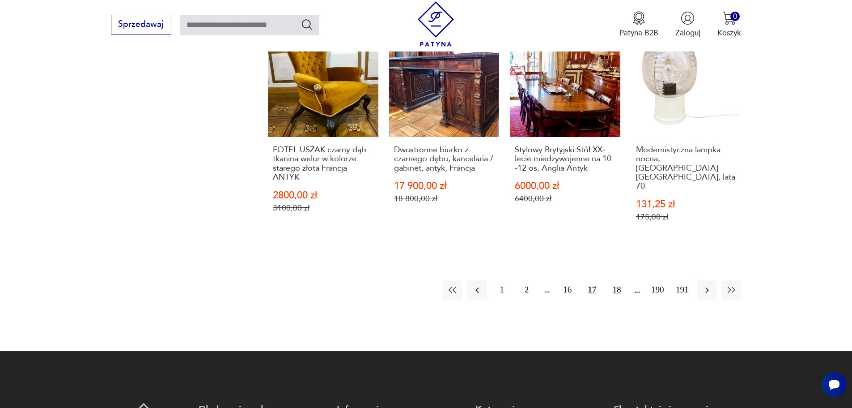
click at [618, 280] on button "18" at bounding box center [616, 289] width 19 height 19
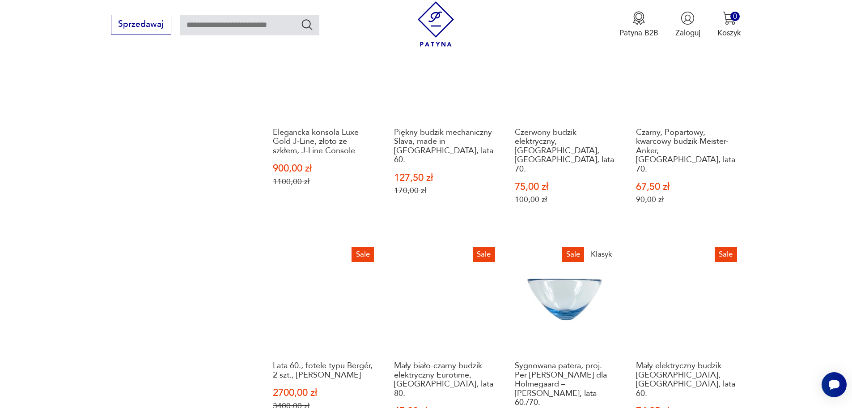
scroll to position [867, 0]
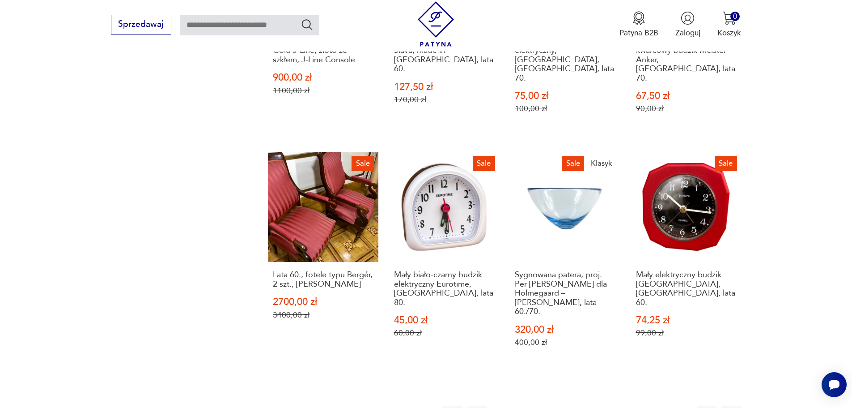
click at [619, 405] on button "19" at bounding box center [616, 414] width 19 height 19
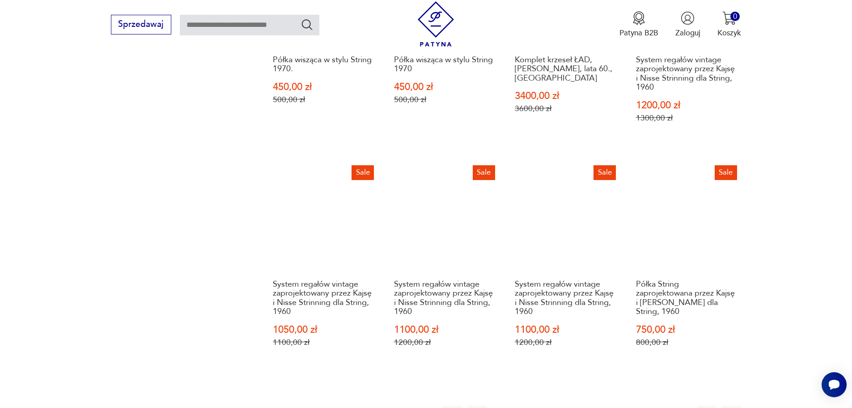
scroll to position [912, 0]
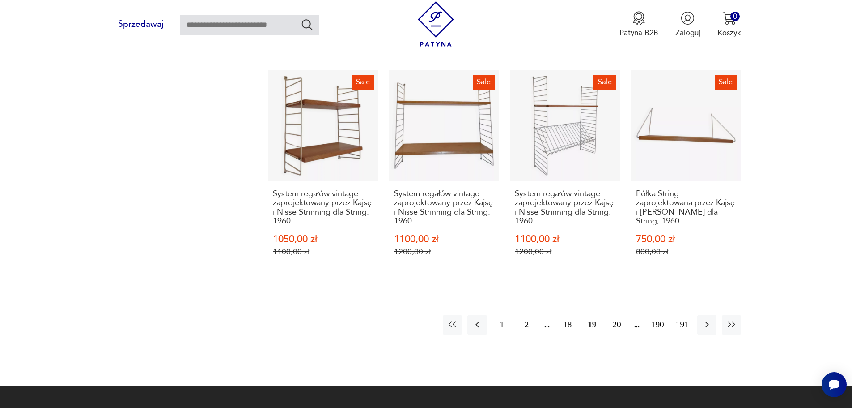
click at [616, 315] on button "20" at bounding box center [616, 324] width 19 height 19
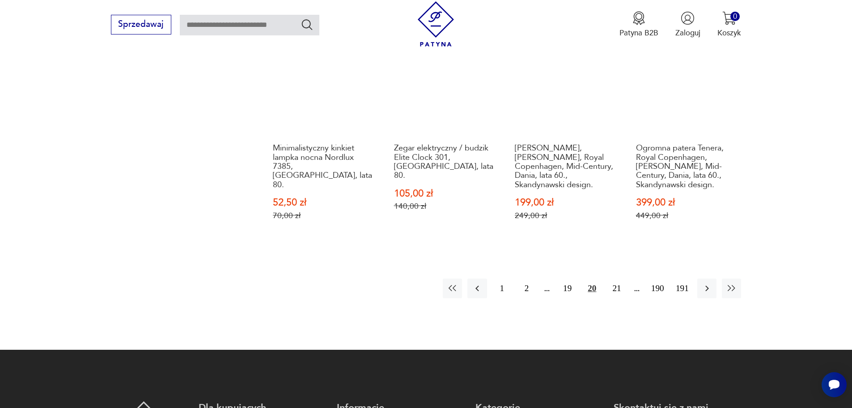
scroll to position [1046, 0]
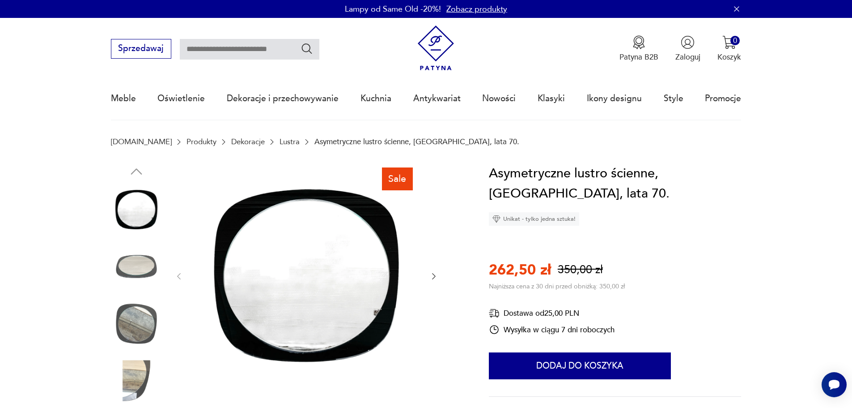
click at [137, 318] on img at bounding box center [136, 323] width 51 height 51
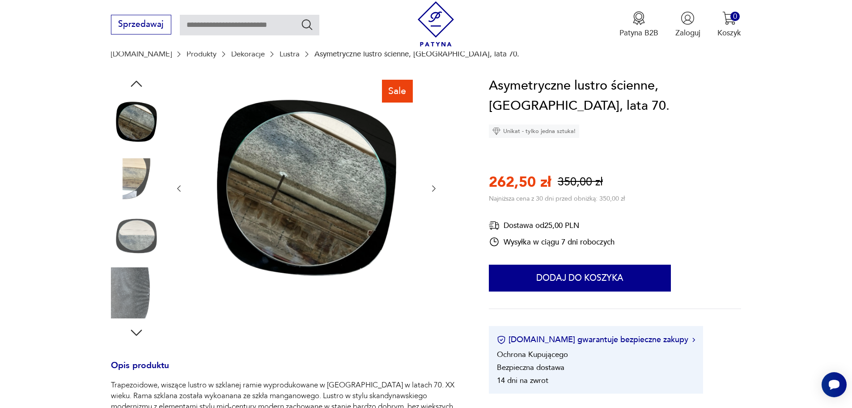
scroll to position [89, 0]
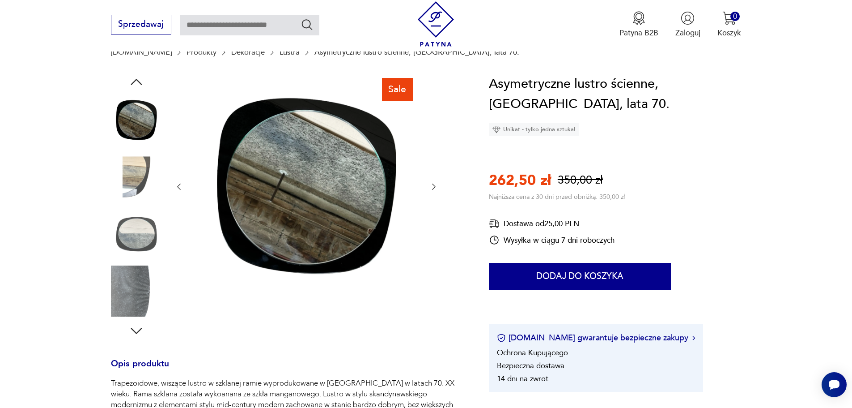
click at [132, 178] on img at bounding box center [136, 176] width 51 height 51
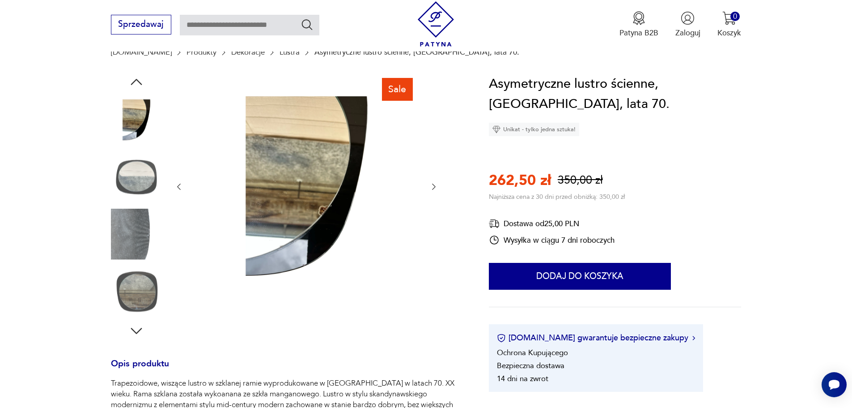
click at [139, 328] on icon "button" at bounding box center [136, 331] width 16 height 16
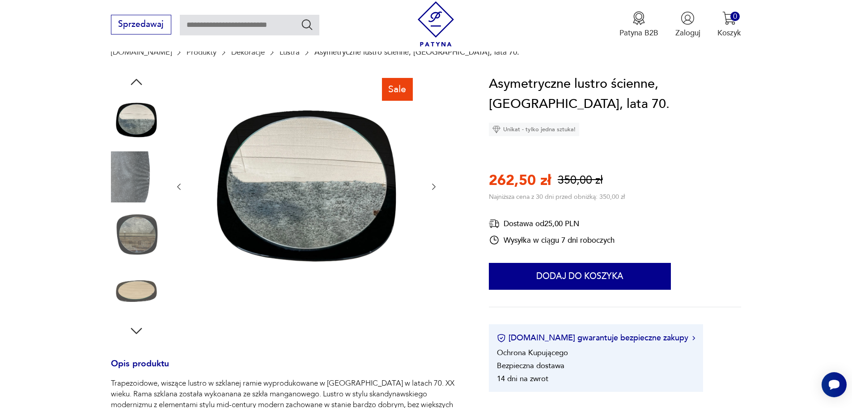
click at [140, 294] on img at bounding box center [136, 290] width 51 height 51
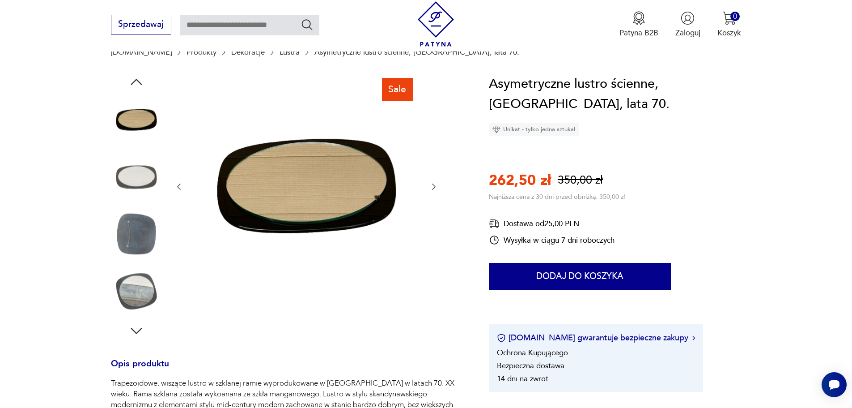
click at [135, 333] on icon "button" at bounding box center [136, 331] width 16 height 16
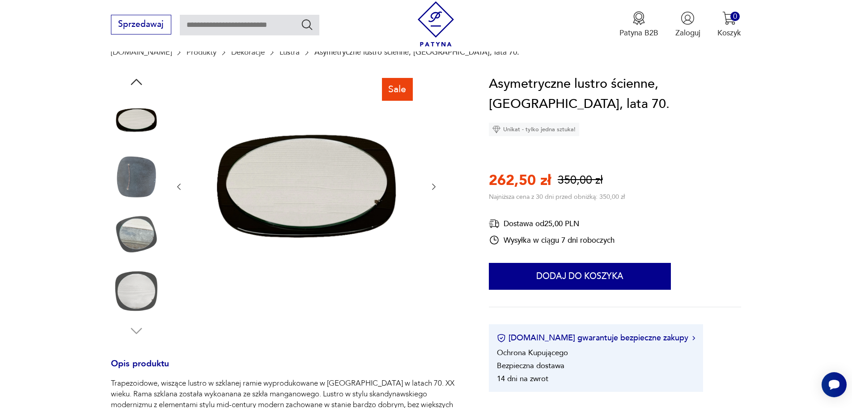
click at [140, 292] on img at bounding box center [136, 290] width 51 height 51
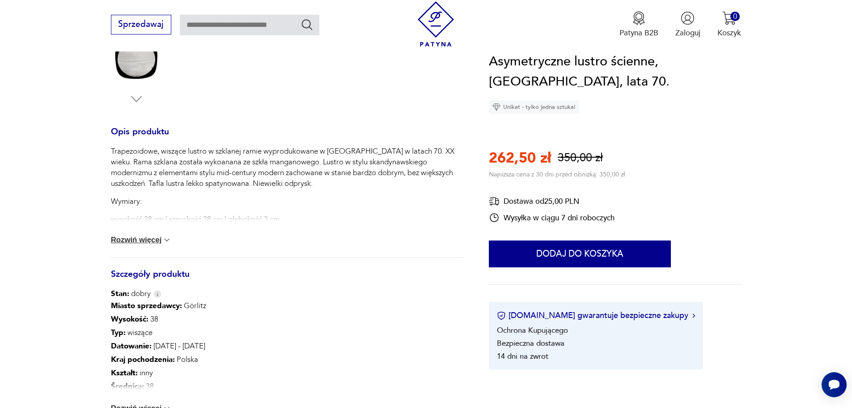
scroll to position [313, 0]
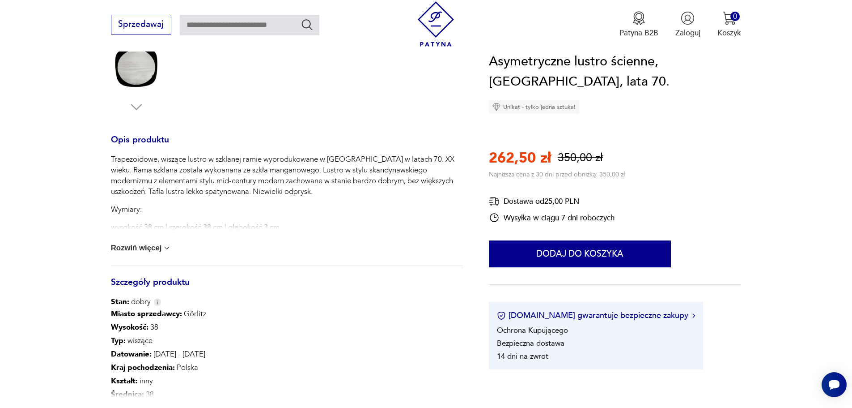
click at [149, 244] on button "Rozwiń więcej" at bounding box center [141, 247] width 61 height 9
